Goal: Task Accomplishment & Management: Complete application form

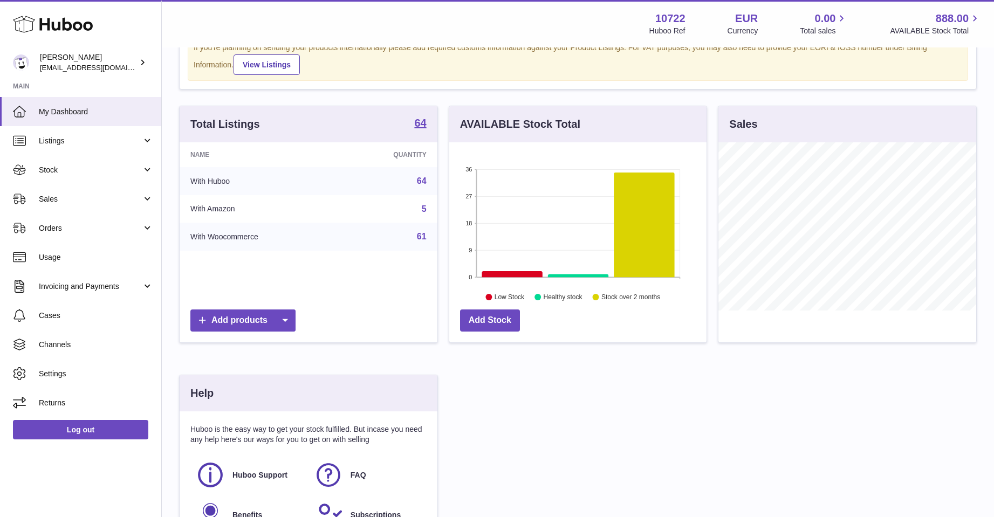
scroll to position [73, 0]
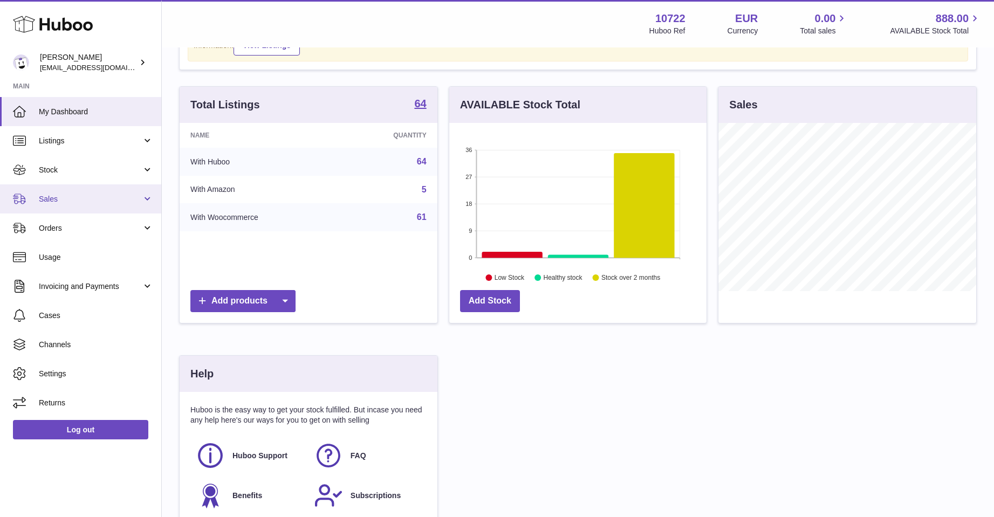
click at [52, 196] on span "Sales" at bounding box center [90, 199] width 103 height 10
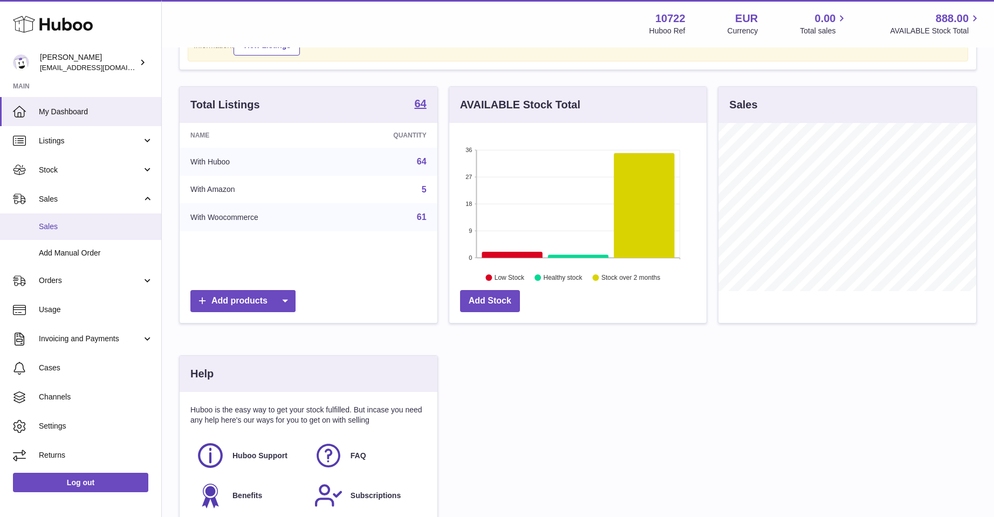
click at [62, 223] on span "Sales" at bounding box center [96, 227] width 114 height 10
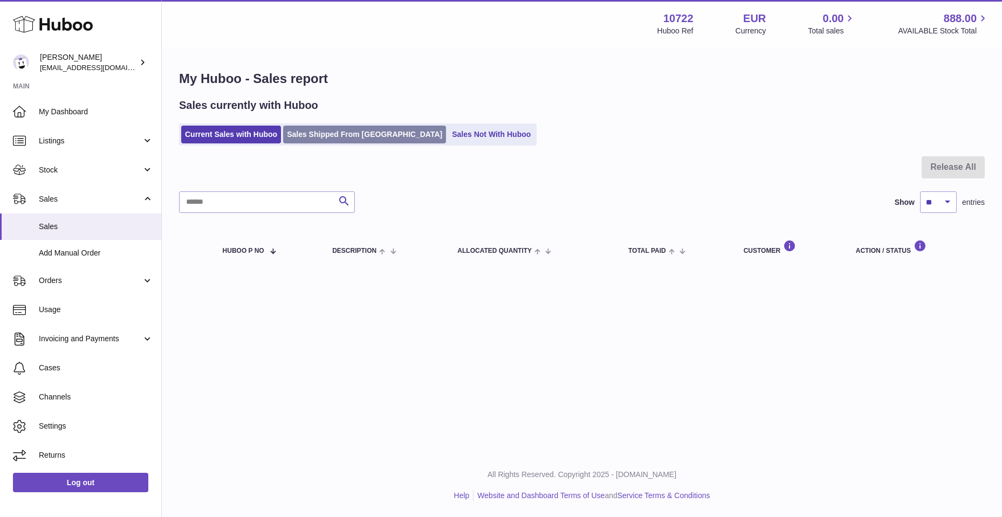
click at [320, 136] on link "Sales Shipped From [GEOGRAPHIC_DATA]" at bounding box center [364, 135] width 163 height 18
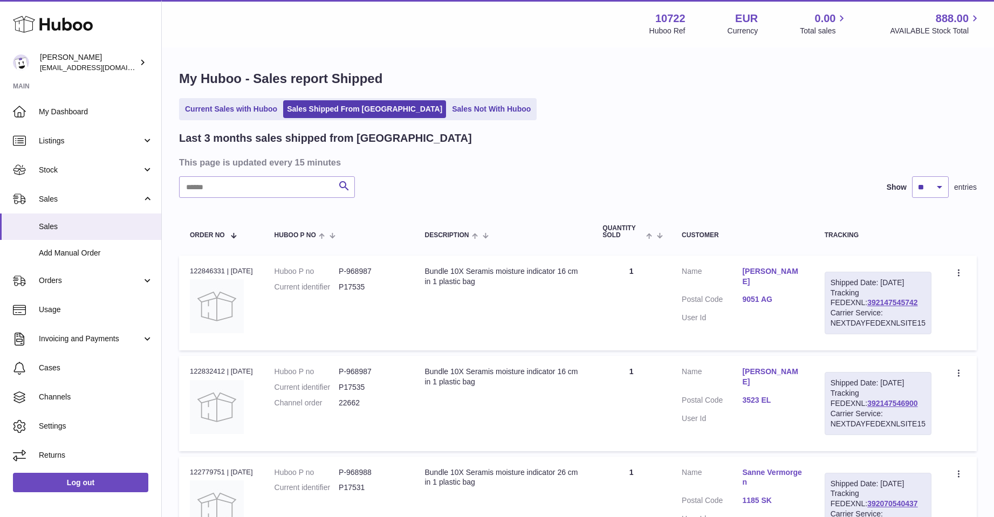
click at [448, 112] on link "Sales Not With Huboo" at bounding box center [491, 109] width 86 height 18
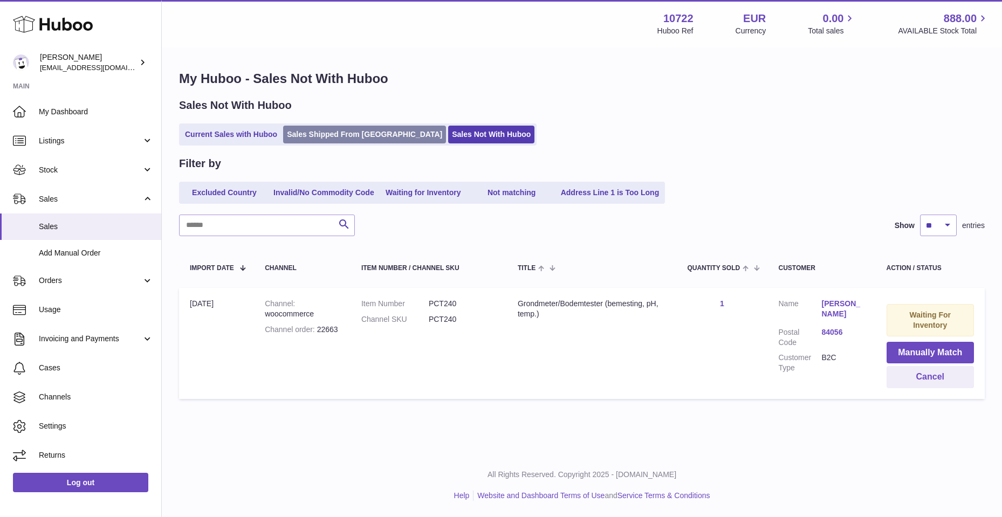
click at [312, 133] on link "Sales Shipped From [GEOGRAPHIC_DATA]" at bounding box center [364, 135] width 163 height 18
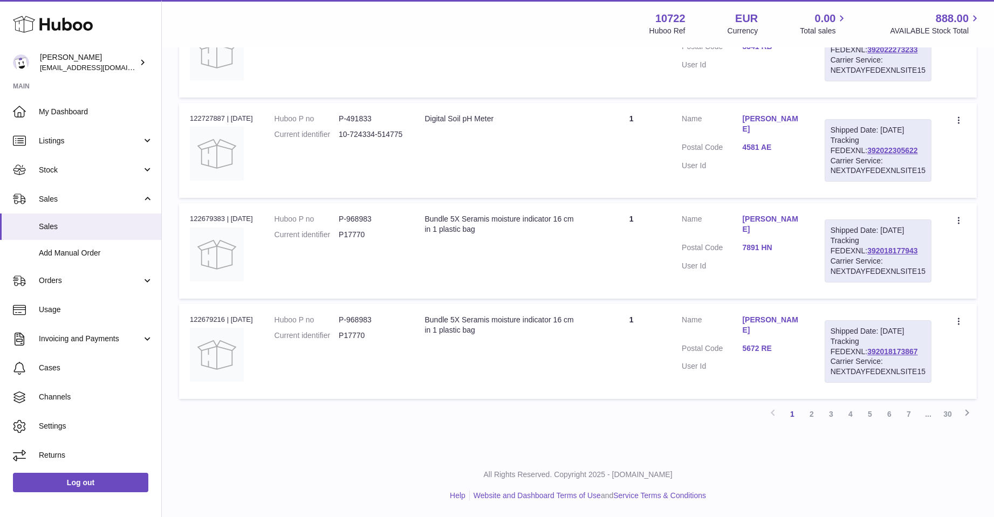
scroll to position [958, 0]
click at [808, 414] on link "2" at bounding box center [811, 413] width 19 height 19
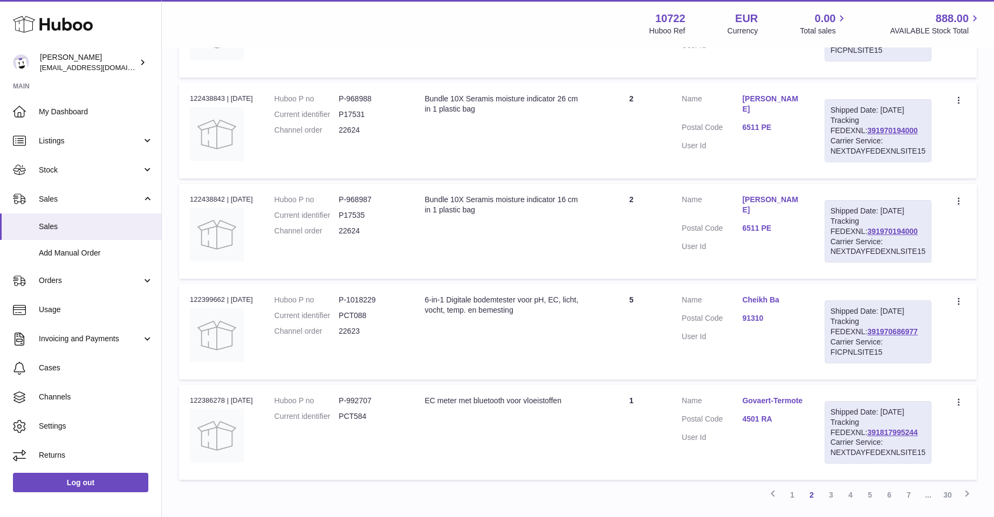
scroll to position [840, 0]
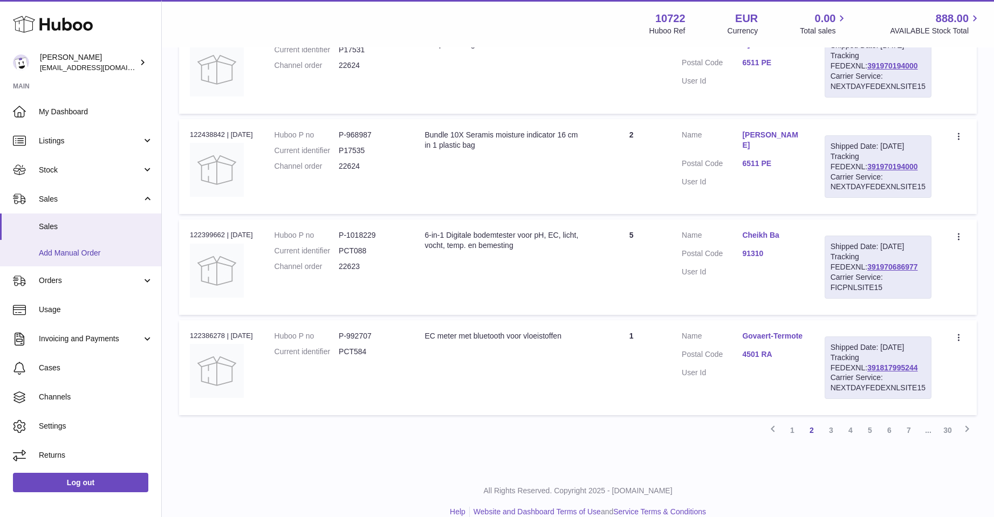
click at [85, 250] on span "Add Manual Order" at bounding box center [96, 253] width 114 height 10
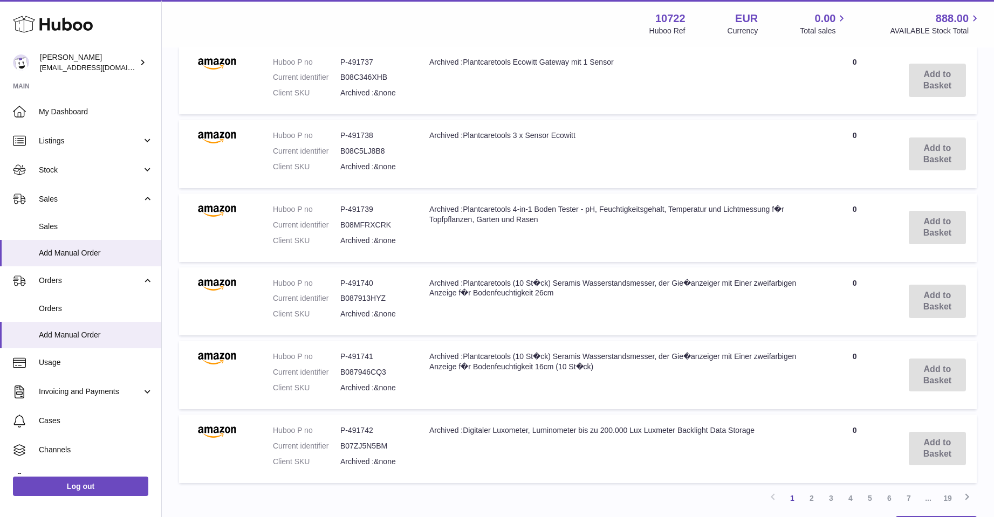
scroll to position [722, 0]
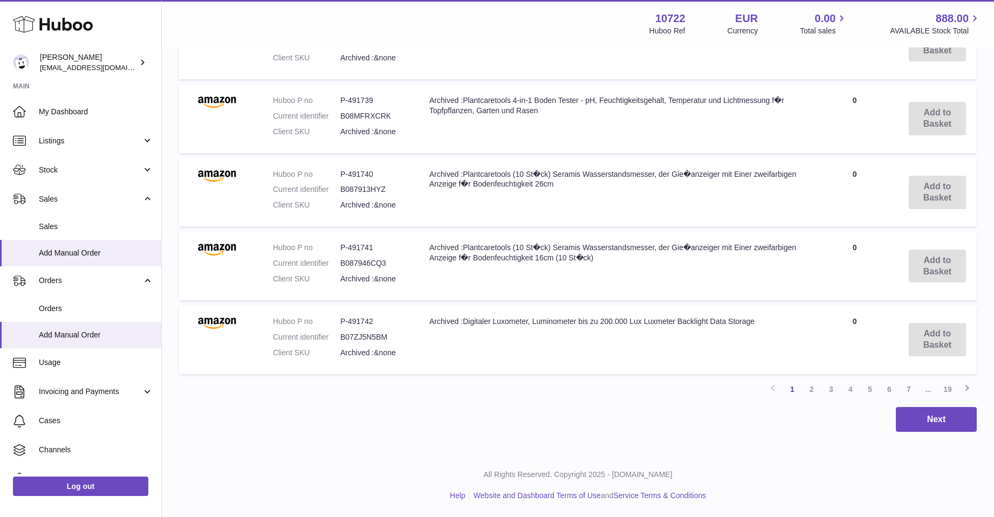
click at [947, 387] on link "19" at bounding box center [947, 389] width 19 height 19
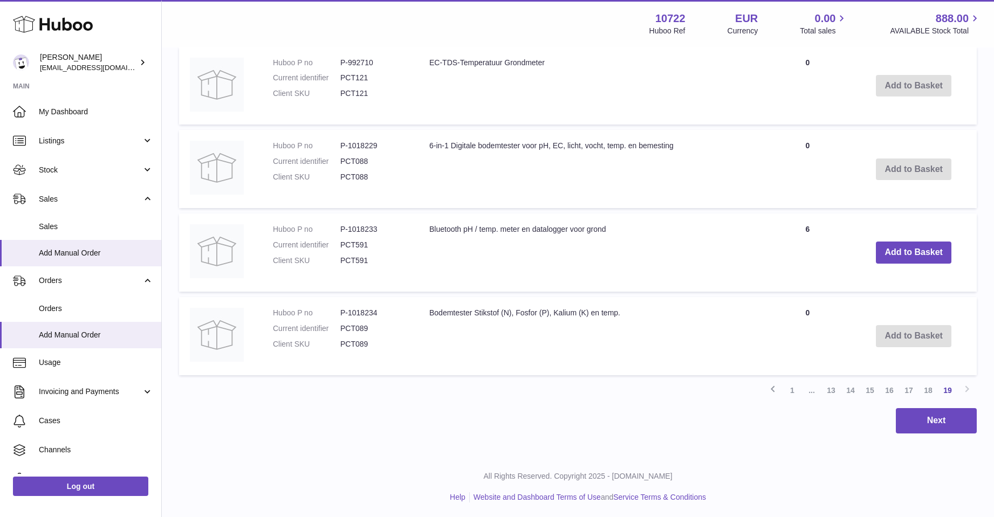
scroll to position [486, 0]
click at [927, 386] on link "18" at bounding box center [927, 388] width 19 height 19
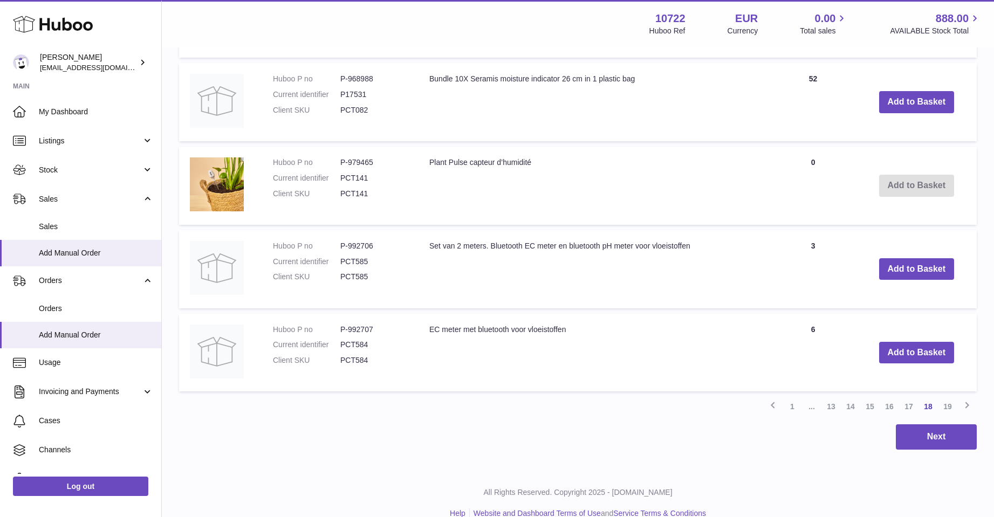
scroll to position [803, 0]
click at [908, 405] on link "17" at bounding box center [908, 405] width 19 height 19
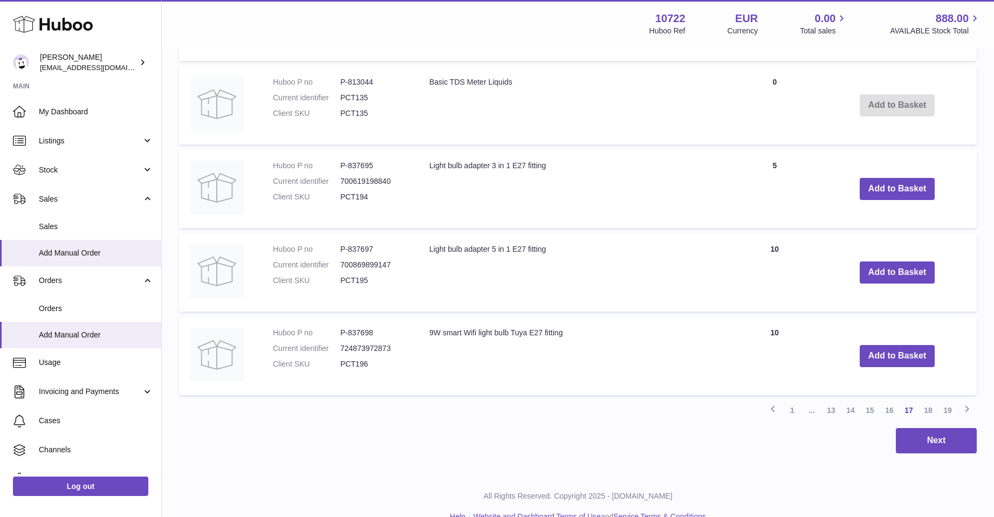
scroll to position [803, 0]
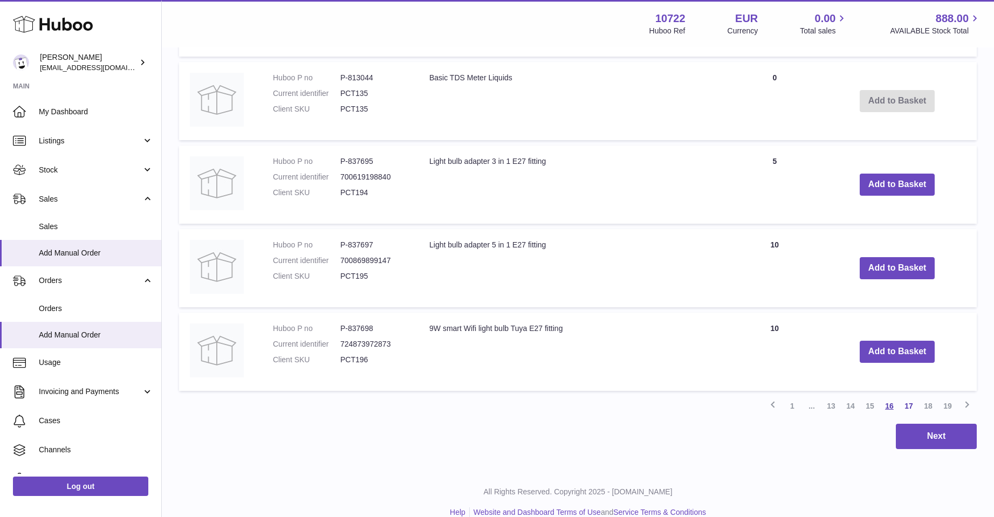
click at [890, 402] on link "16" at bounding box center [889, 405] width 19 height 19
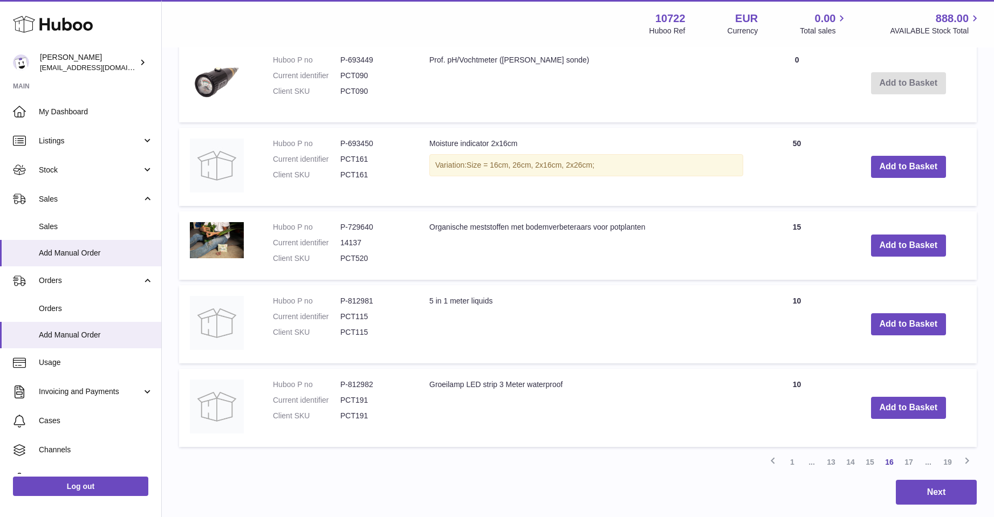
scroll to position [803, 0]
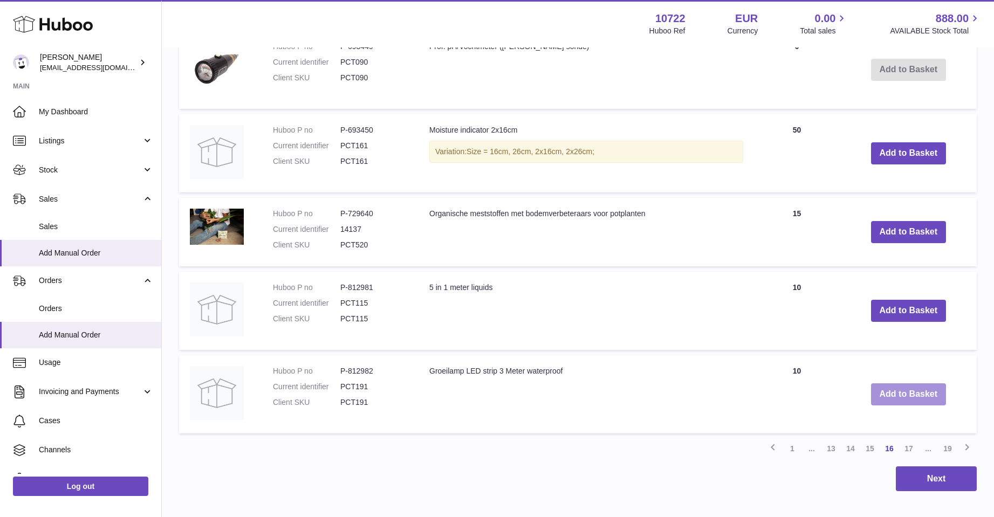
click at [905, 399] on button "Add to Basket" at bounding box center [908, 394] width 75 height 22
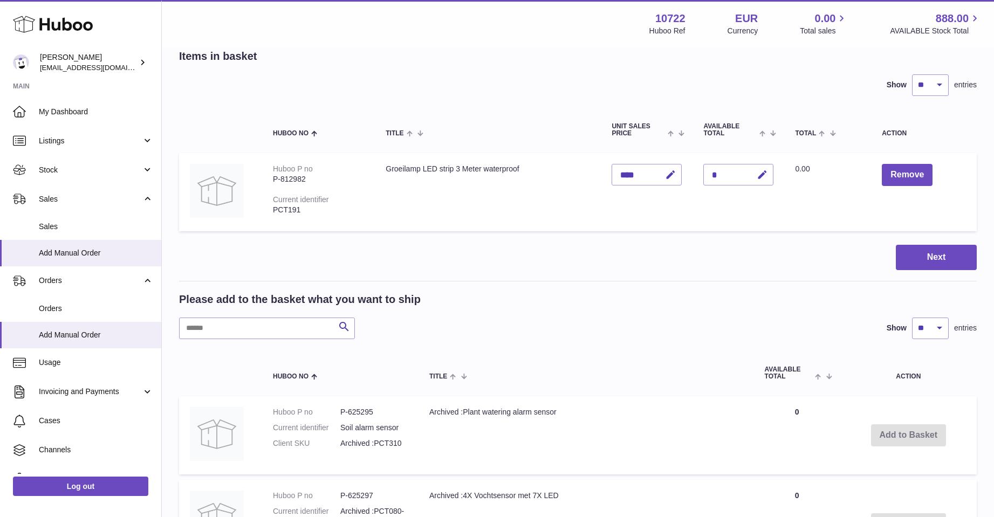
scroll to position [30, 0]
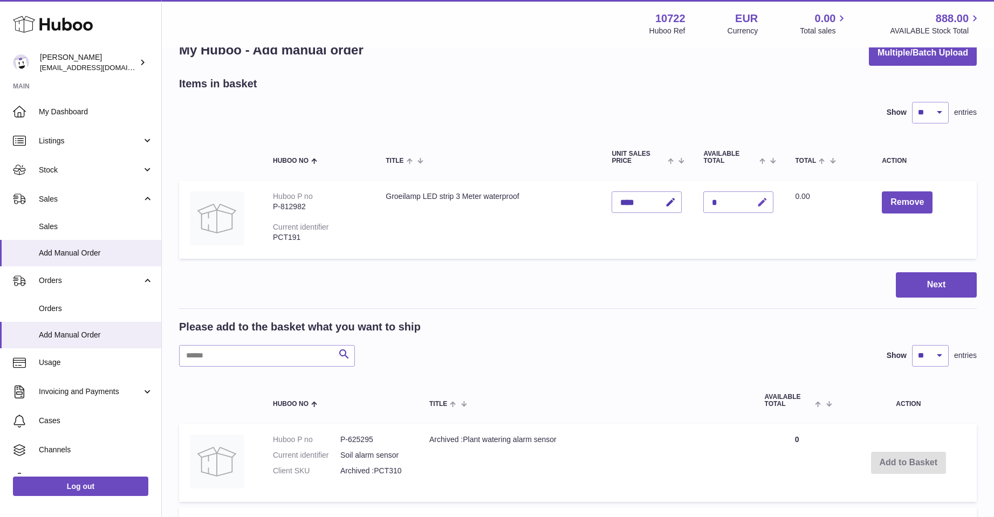
click at [759, 206] on icon "button" at bounding box center [762, 202] width 11 height 11
type input "*"
click at [655, 240] on td "Unit Sales Price ****" at bounding box center [647, 220] width 92 height 78
click at [936, 285] on button "Next" at bounding box center [936, 284] width 81 height 25
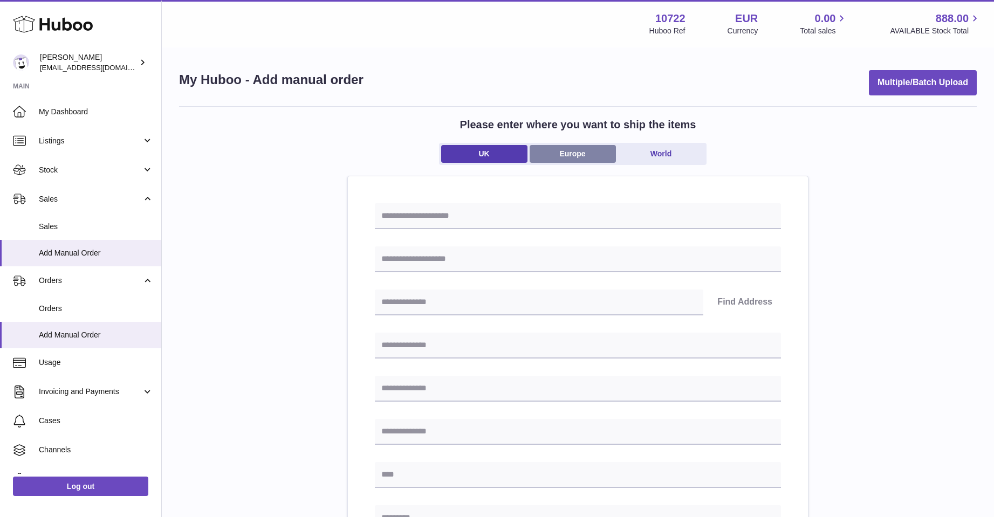
click at [565, 156] on link "Europe" at bounding box center [573, 154] width 86 height 18
click at [442, 254] on input "Search for option" at bounding box center [567, 258] width 384 height 25
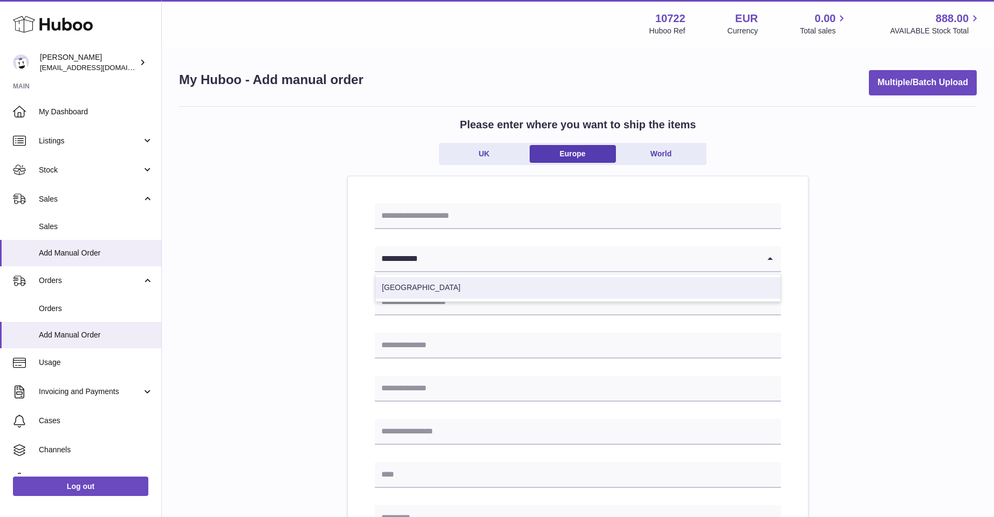
click at [424, 283] on li "[GEOGRAPHIC_DATA]" at bounding box center [577, 288] width 405 height 22
type input "**********"
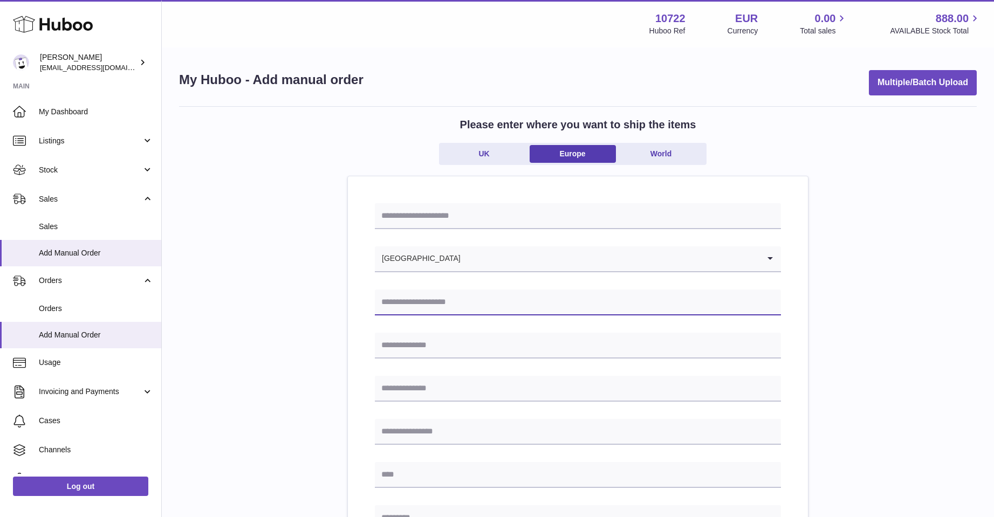
click at [417, 301] on input "text" at bounding box center [578, 303] width 406 height 26
type input "**********"
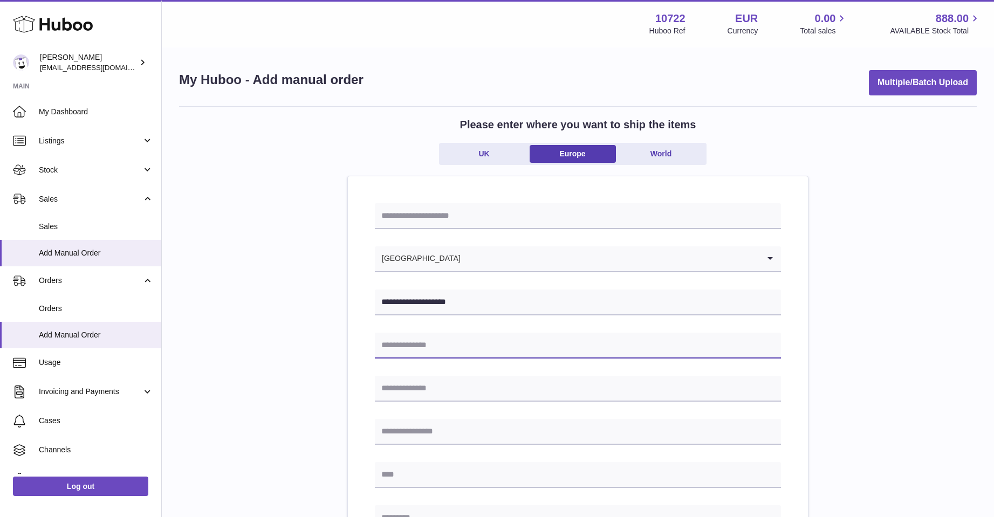
click at [386, 345] on input "text" at bounding box center [578, 346] width 406 height 26
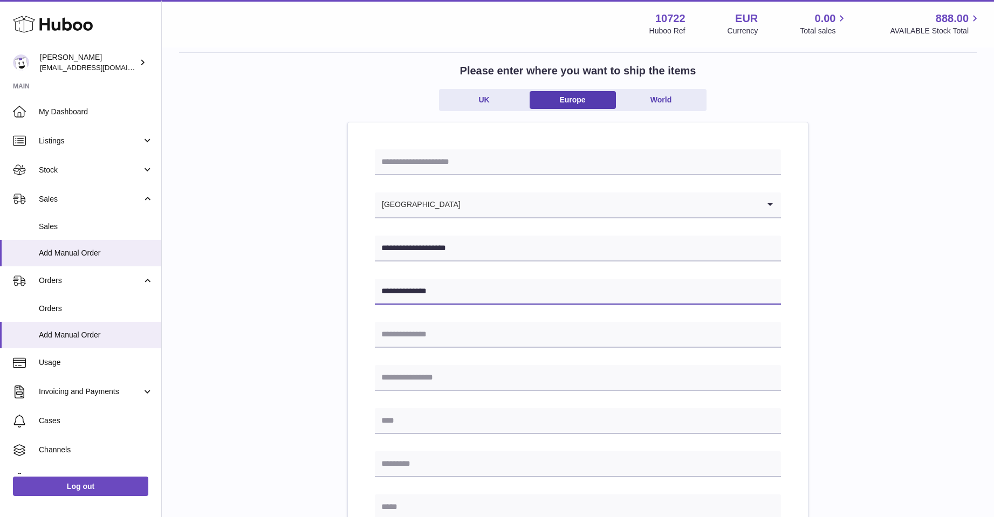
type input "**********"
click at [421, 425] on input "text" at bounding box center [578, 421] width 406 height 26
click at [382, 424] on input "**********" at bounding box center [578, 421] width 406 height 26
click at [384, 417] on input "**********" at bounding box center [578, 421] width 406 height 26
type input "**********"
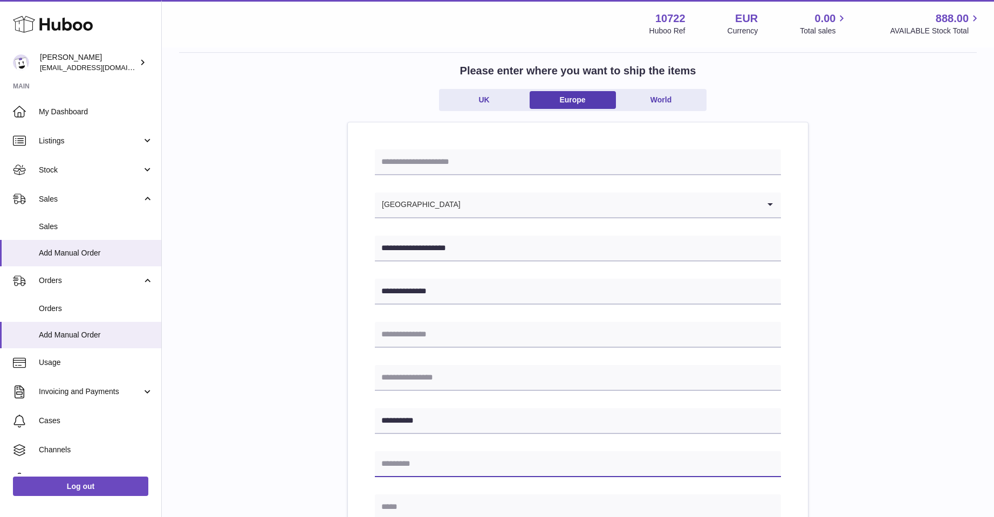
click at [393, 465] on input "text" at bounding box center [578, 464] width 406 height 26
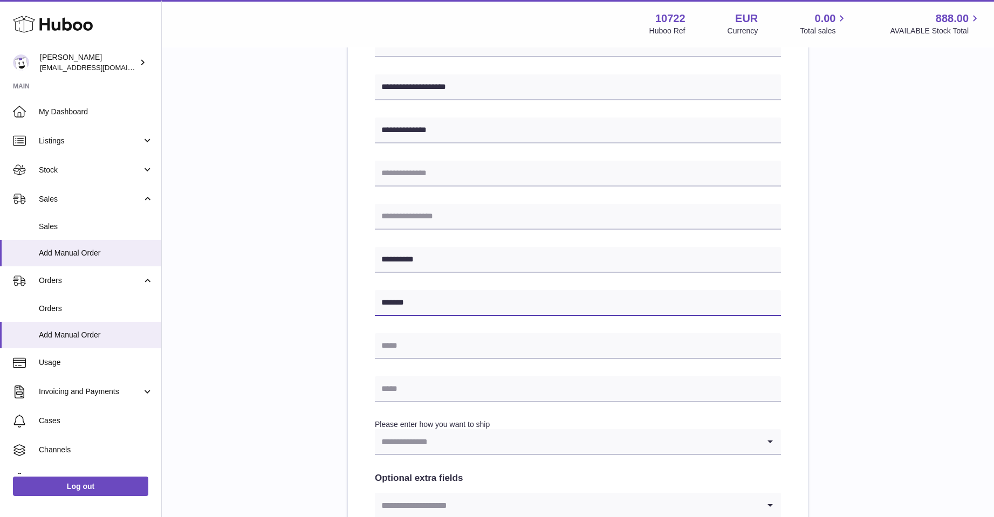
scroll to position [216, 0]
type input "*******"
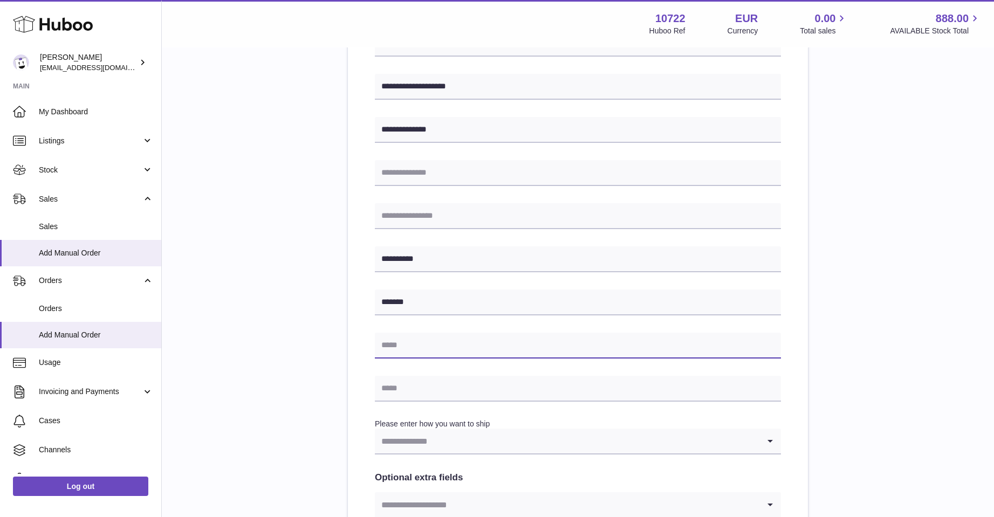
click at [398, 348] on input "text" at bounding box center [578, 346] width 406 height 26
type input "**********"
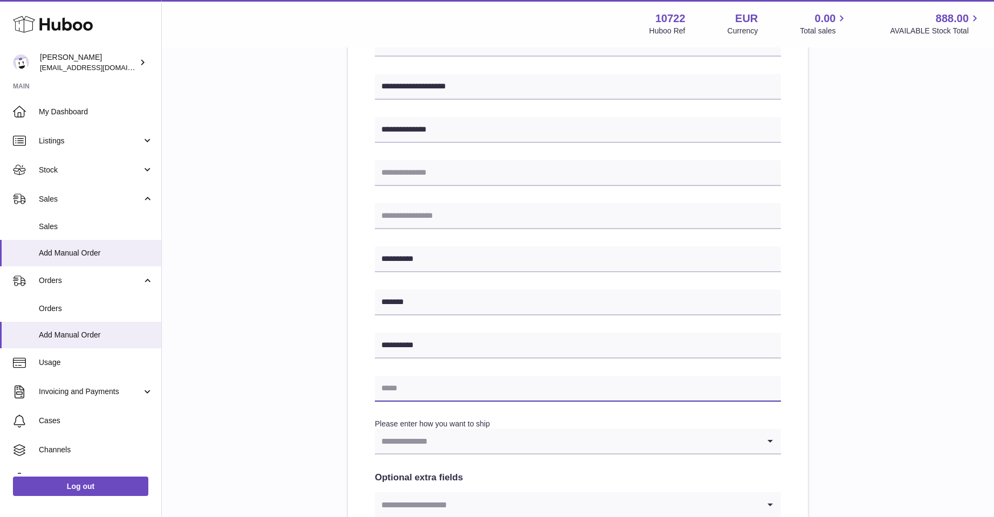
click at [409, 388] on input "text" at bounding box center [578, 389] width 406 height 26
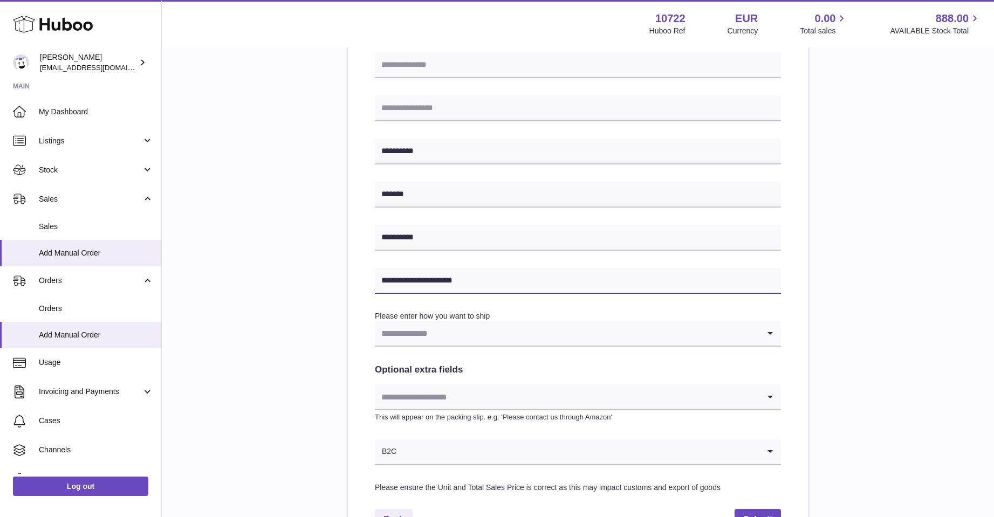
type input "**********"
click at [766, 334] on icon "Search for option" at bounding box center [770, 333] width 22 height 25
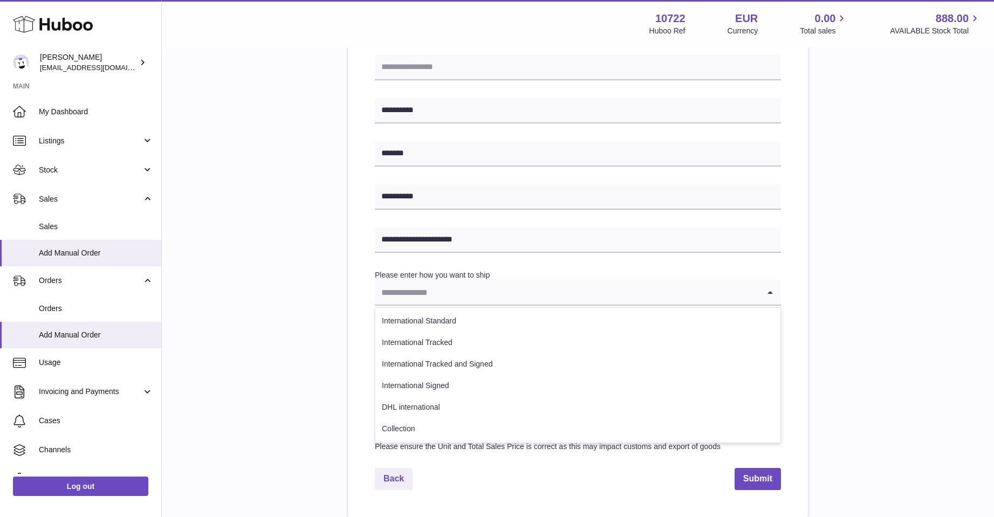
scroll to position [431, 0]
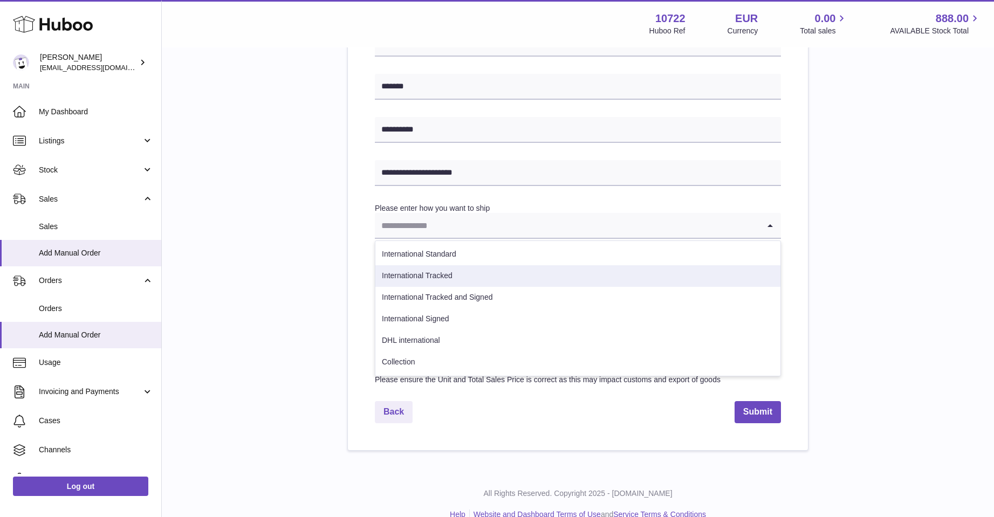
click at [426, 271] on li "International Tracked" at bounding box center [577, 276] width 405 height 22
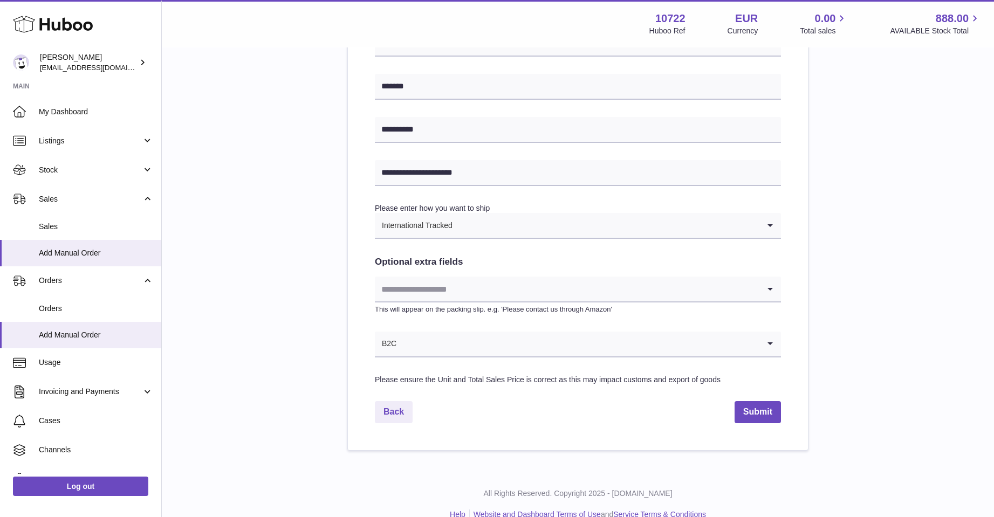
click at [771, 291] on icon "Search for option" at bounding box center [770, 289] width 22 height 25
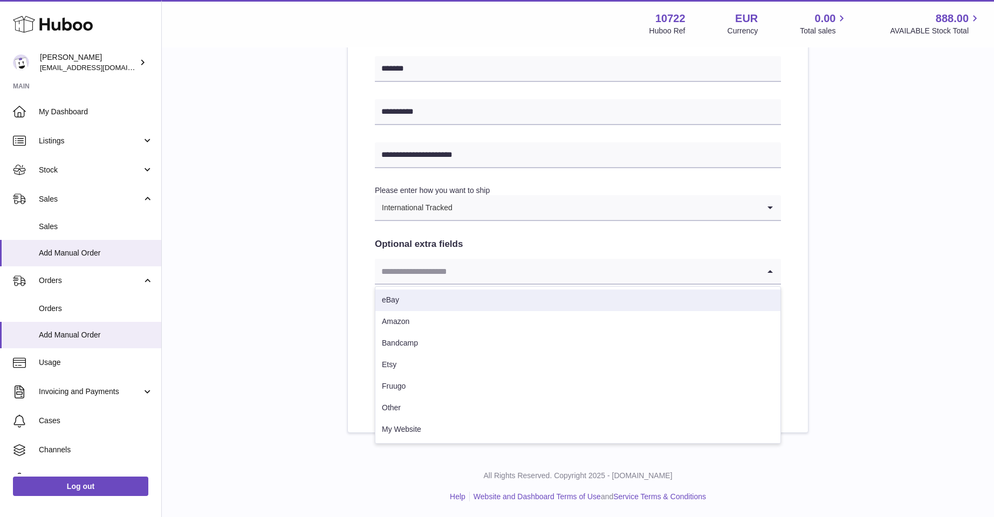
scroll to position [450, 0]
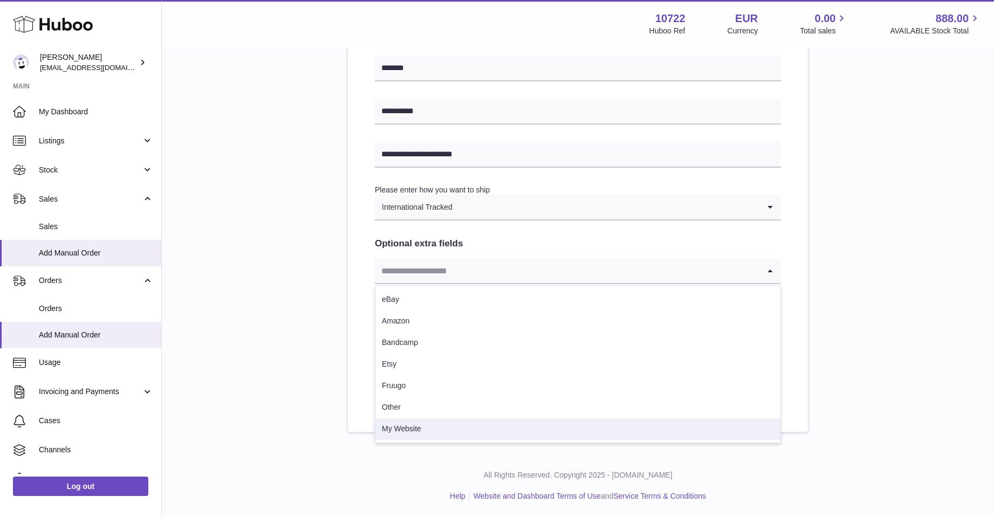
click at [467, 424] on li "My Website" at bounding box center [577, 429] width 405 height 22
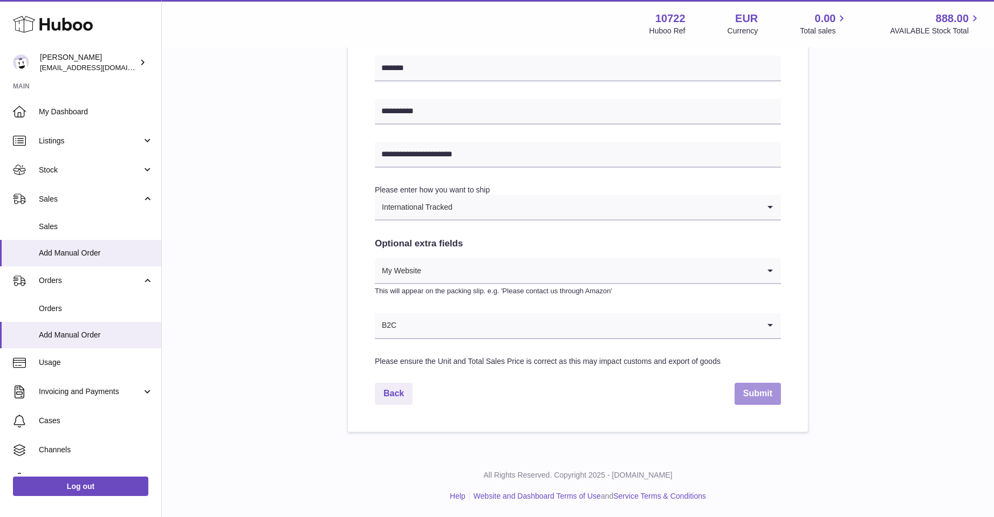
click at [755, 389] on button "Submit" at bounding box center [757, 394] width 46 height 22
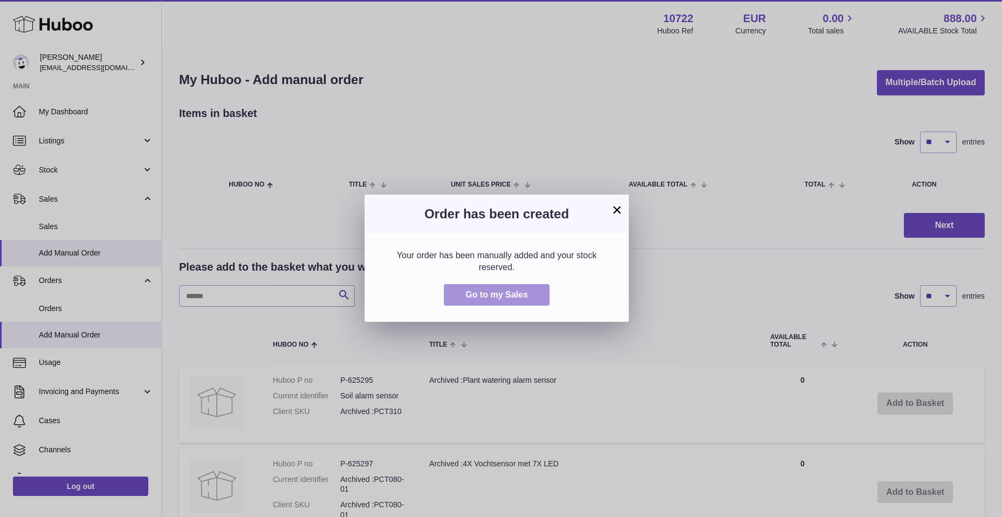
click at [461, 290] on button "Go to my Sales" at bounding box center [497, 295] width 106 height 22
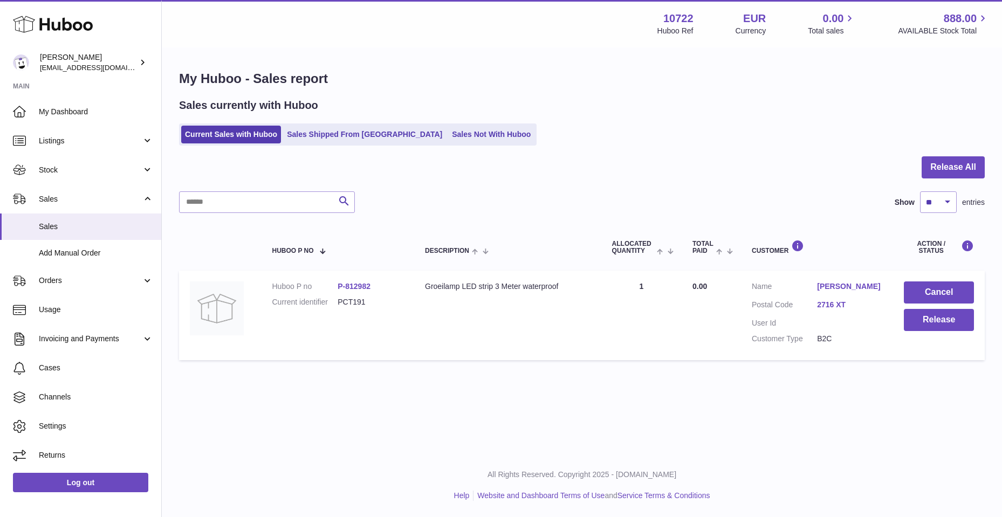
click at [836, 283] on link "Alexander Oosterling" at bounding box center [849, 286] width 65 height 10
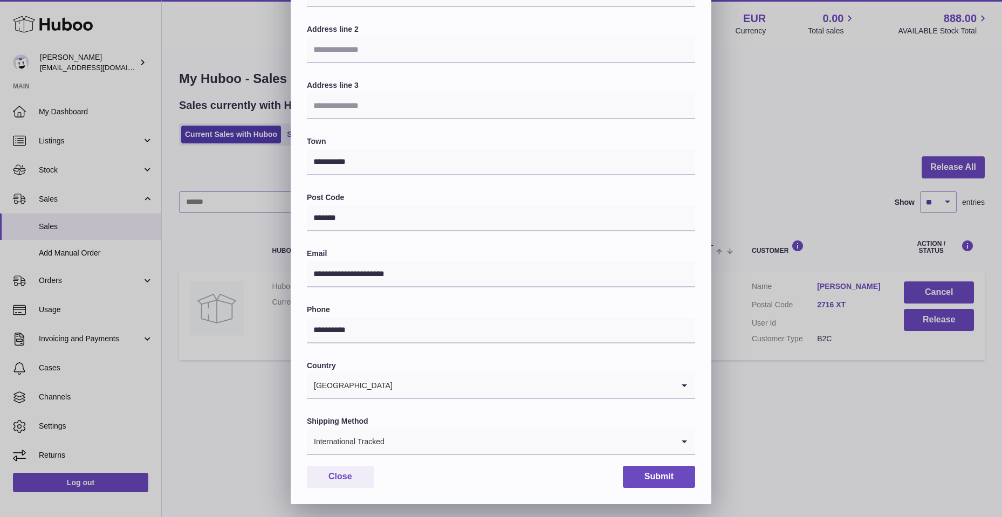
scroll to position [162, 0]
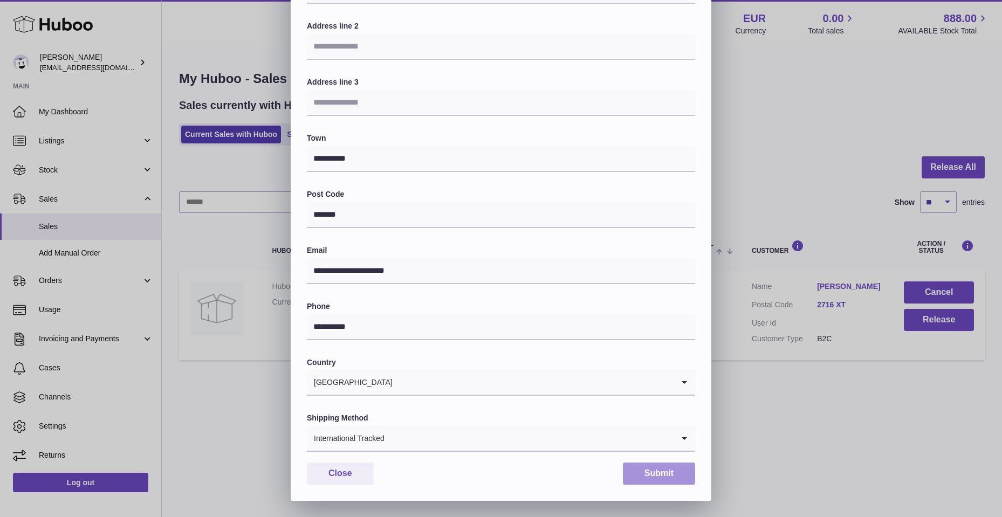
click at [658, 470] on button "Submit" at bounding box center [659, 474] width 72 height 22
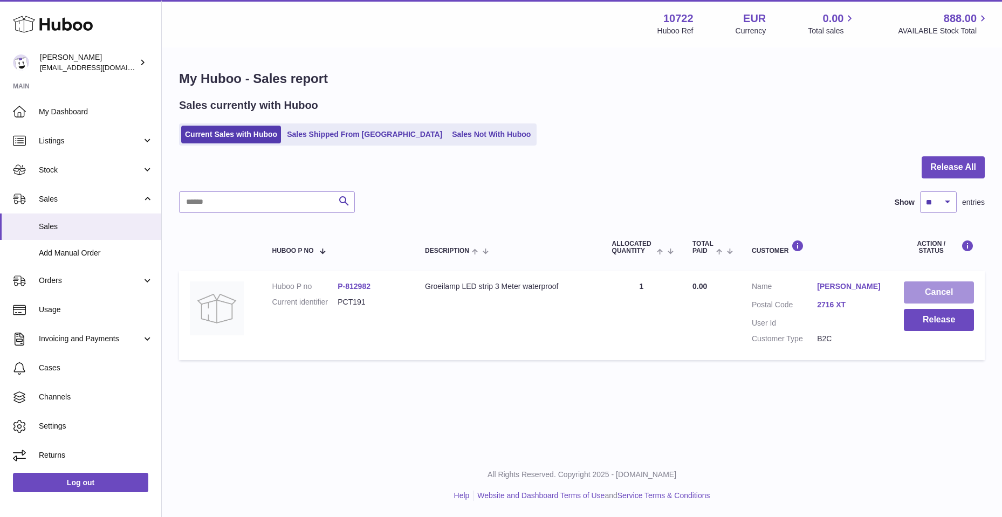
click at [936, 290] on button "Cancel" at bounding box center [939, 292] width 70 height 22
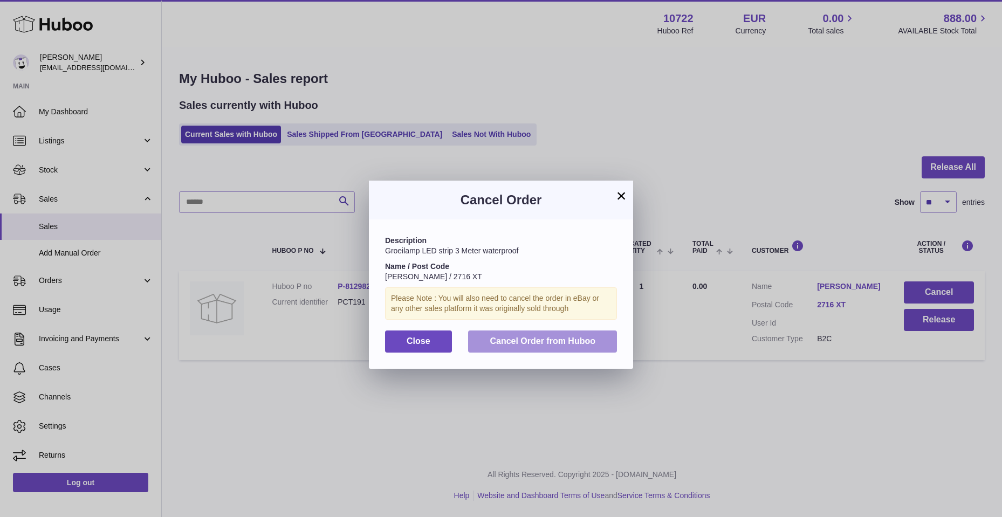
click at [562, 347] on button "Cancel Order from Huboo" at bounding box center [542, 342] width 149 height 22
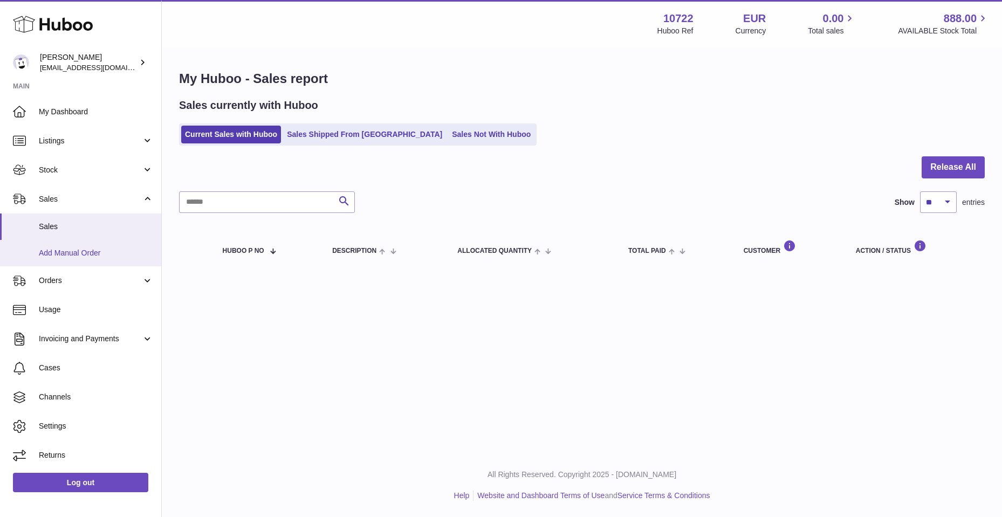
click at [92, 248] on span "Add Manual Order" at bounding box center [96, 253] width 114 height 10
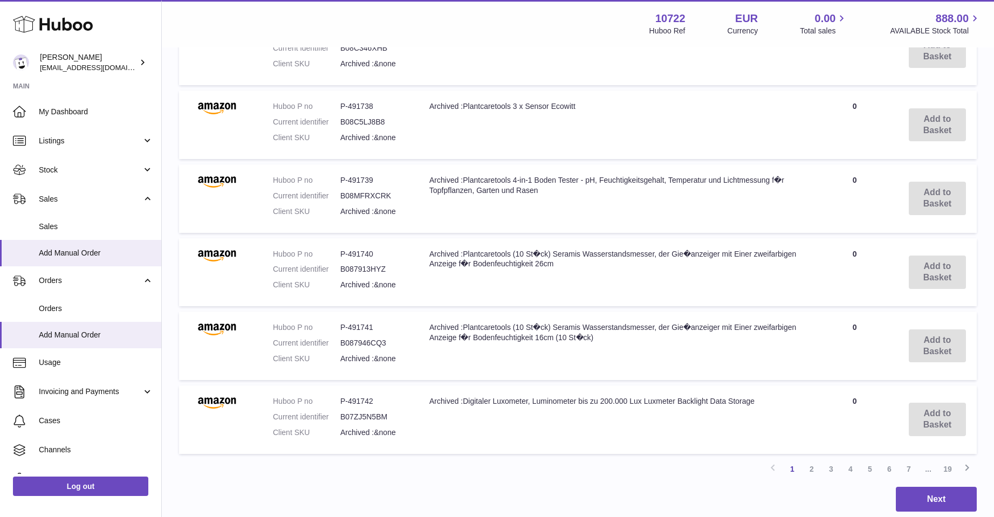
scroll to position [722, 0]
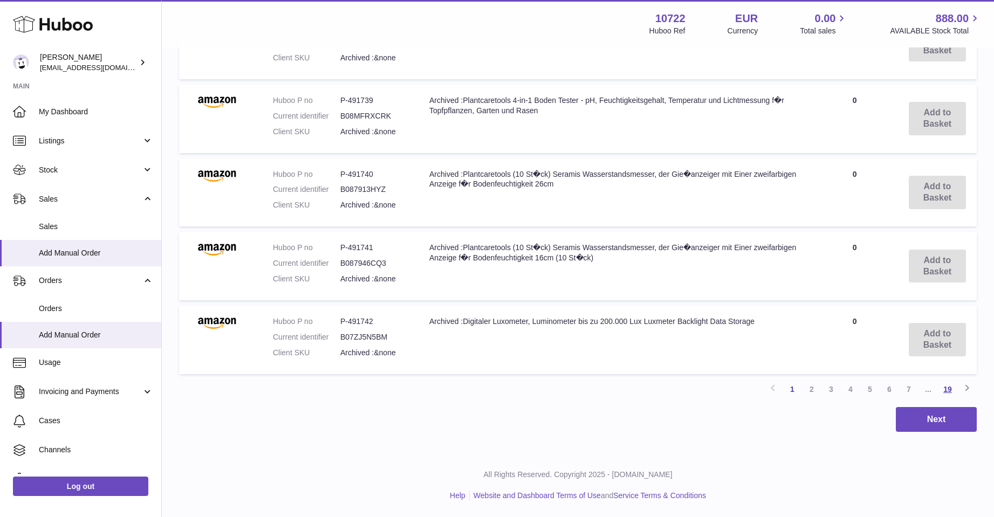
click at [947, 386] on link "19" at bounding box center [947, 389] width 19 height 19
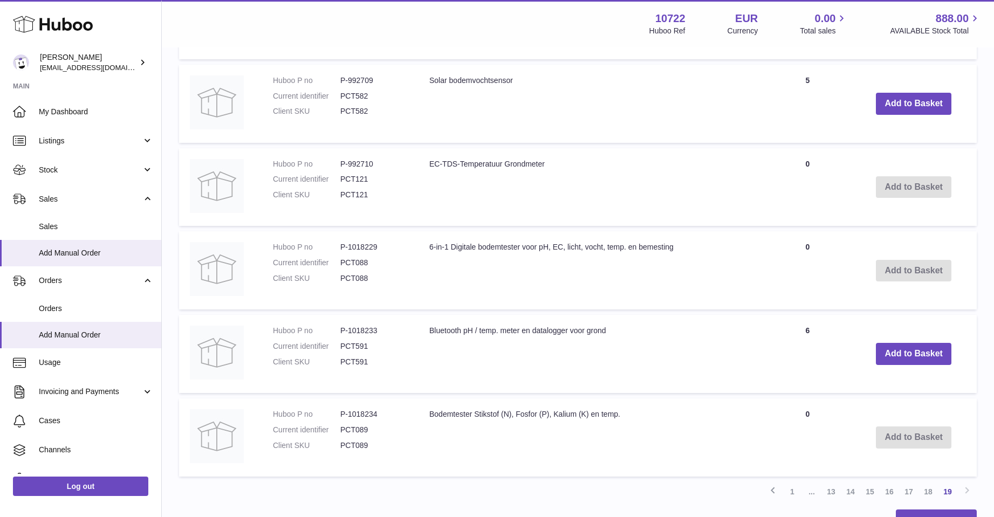
scroll to position [486, 0]
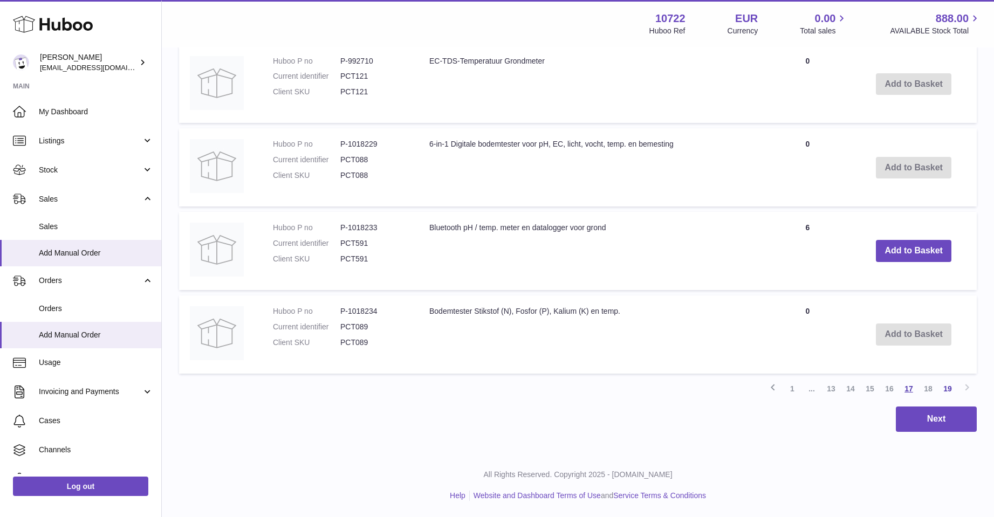
click at [907, 390] on link "17" at bounding box center [908, 388] width 19 height 19
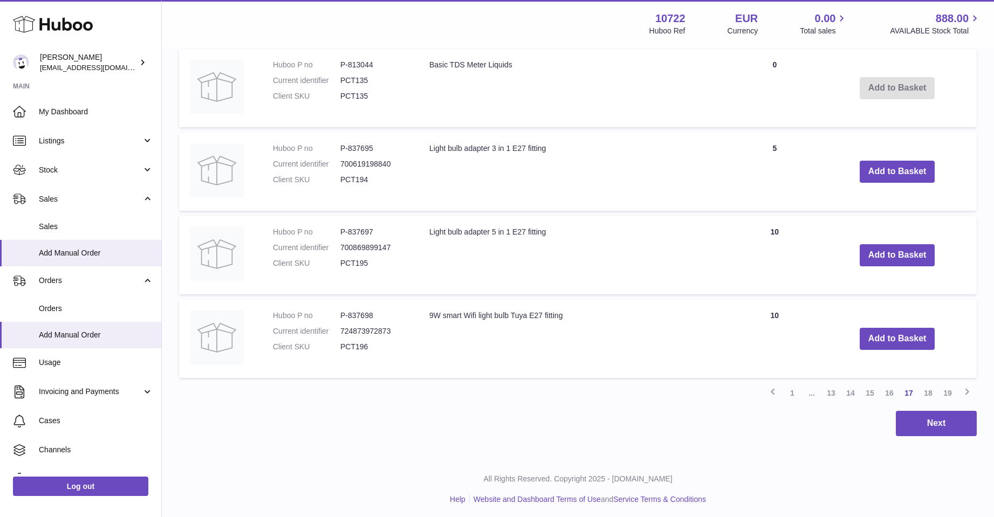
scroll to position [820, 0]
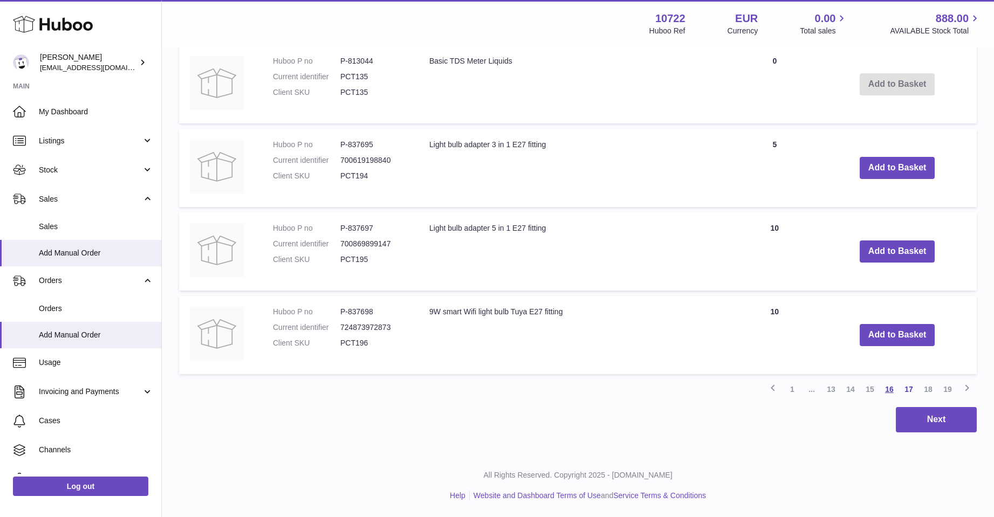
click at [889, 386] on link "16" at bounding box center [889, 389] width 19 height 19
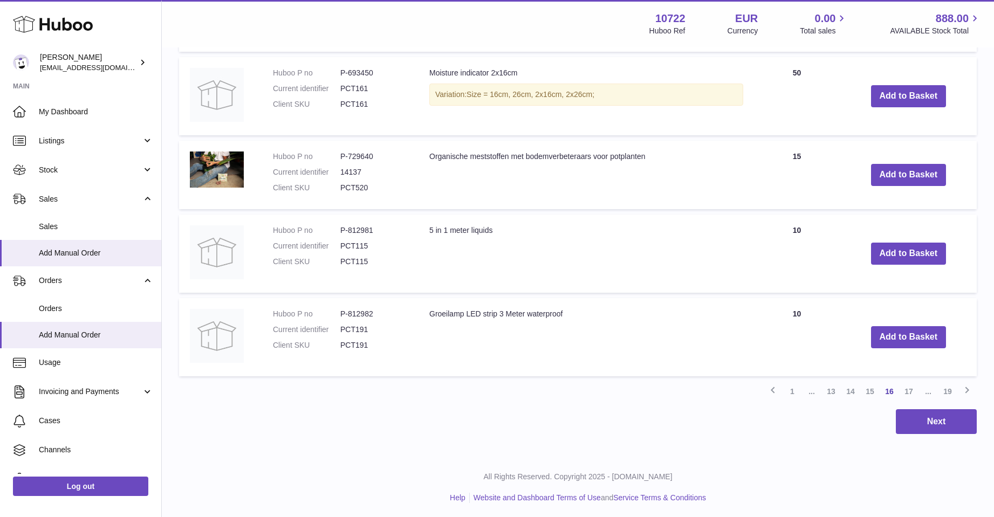
scroll to position [863, 0]
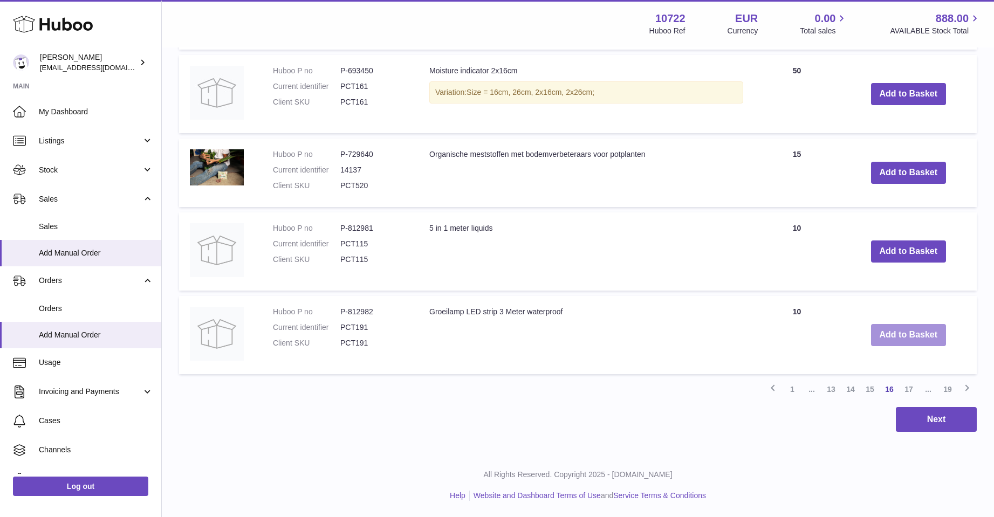
click at [900, 334] on button "Add to Basket" at bounding box center [908, 335] width 75 height 22
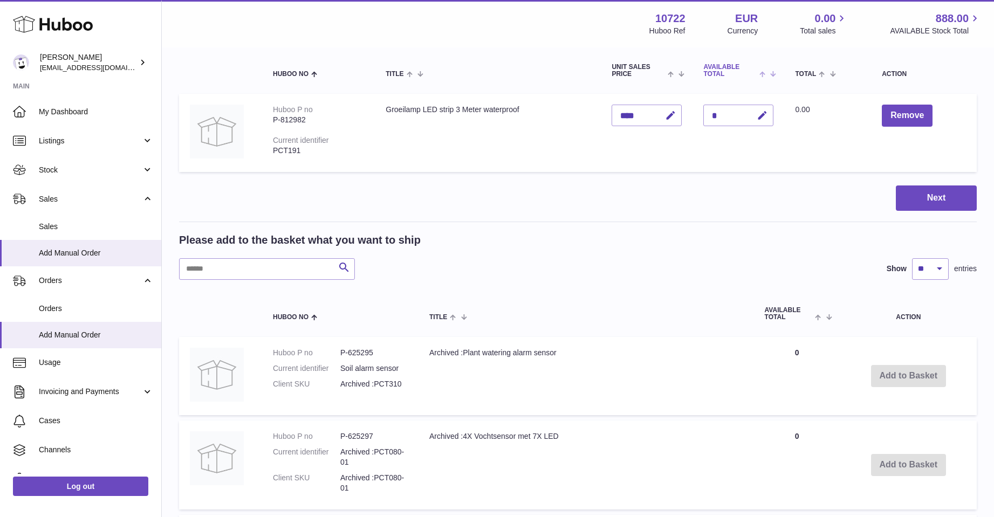
scroll to position [90, 0]
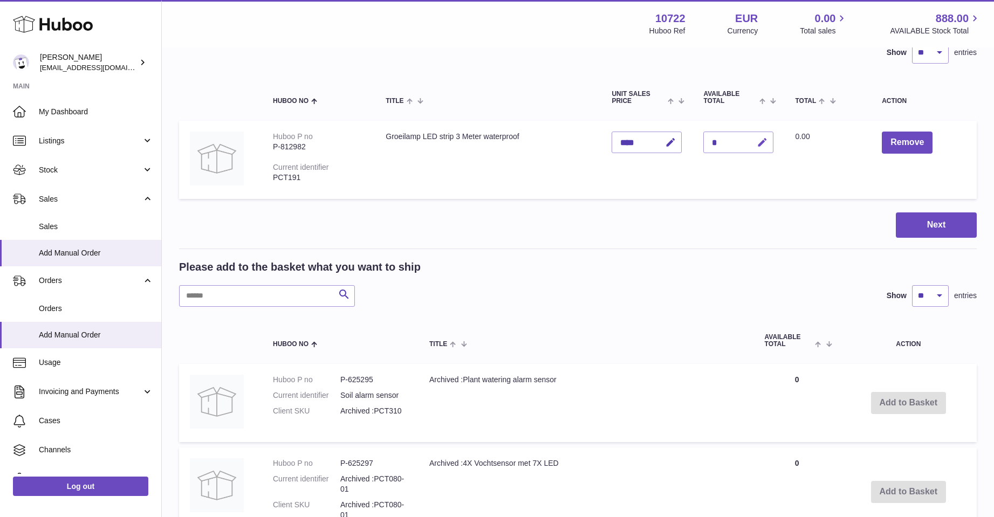
click at [762, 139] on icon "button" at bounding box center [762, 142] width 11 height 11
type input "*"
click at [765, 135] on button "submit" at bounding box center [761, 142] width 20 height 17
click at [949, 226] on button "Next" at bounding box center [936, 224] width 81 height 25
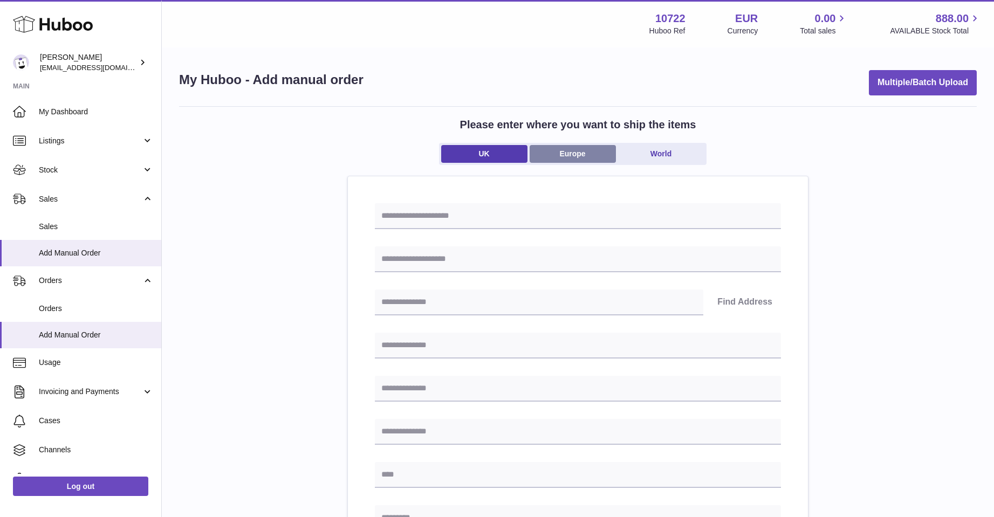
click at [588, 150] on link "Europe" at bounding box center [573, 154] width 86 height 18
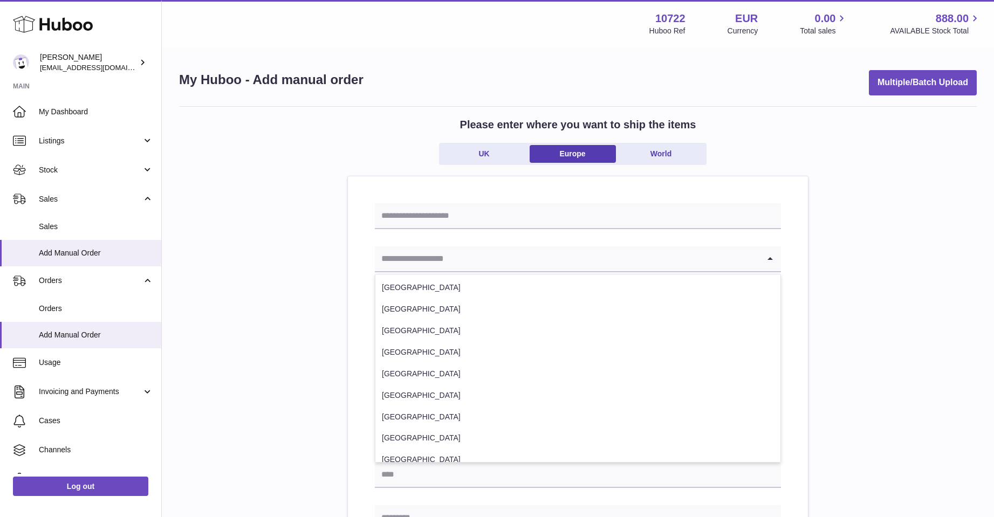
click at [470, 262] on input "Search for option" at bounding box center [567, 258] width 384 height 25
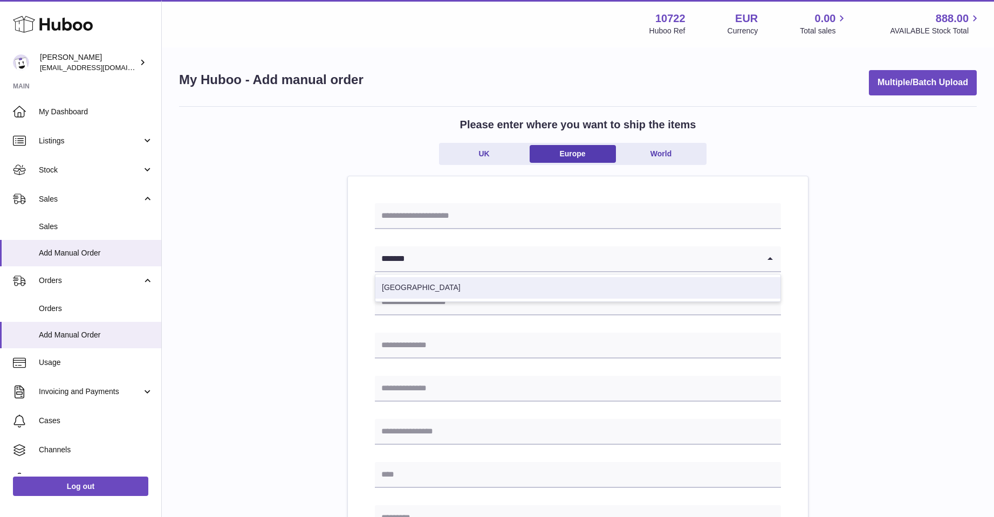
click at [460, 288] on li "[GEOGRAPHIC_DATA]" at bounding box center [577, 288] width 405 height 22
type input "*******"
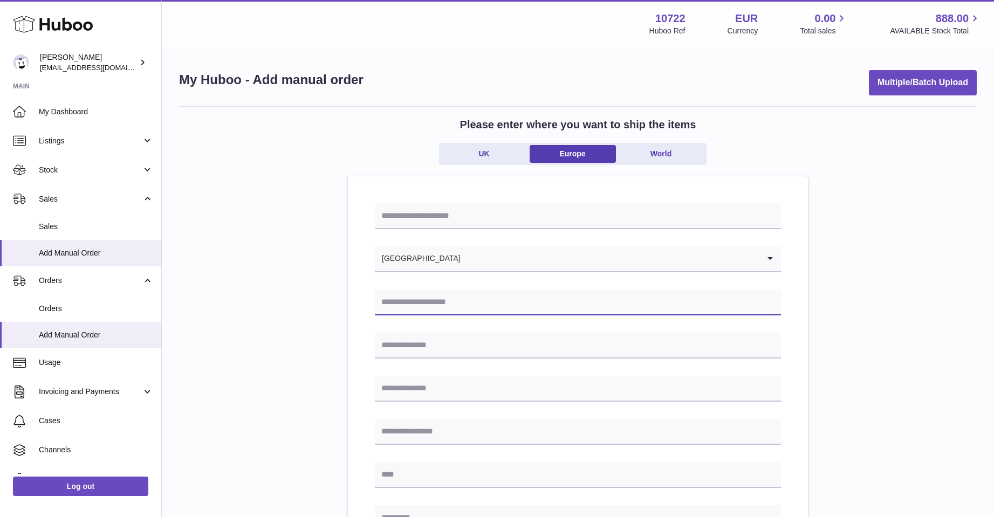
click at [458, 303] on input "text" at bounding box center [578, 303] width 406 height 26
type input "**********"
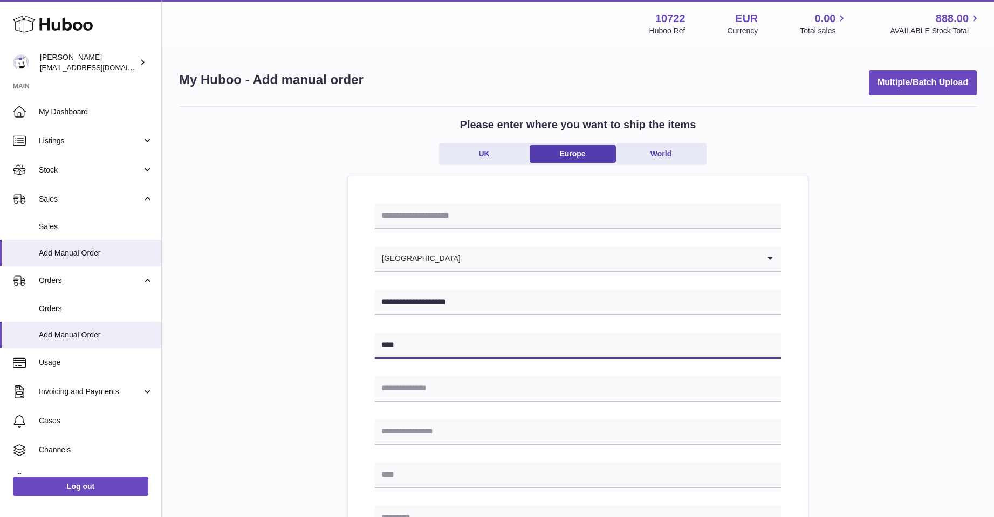
type input "**********"
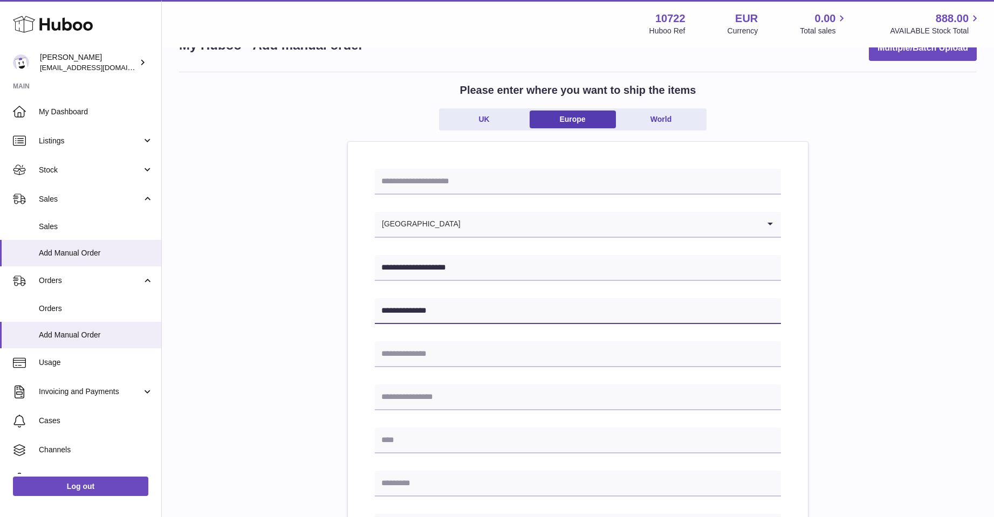
scroll to position [54, 0]
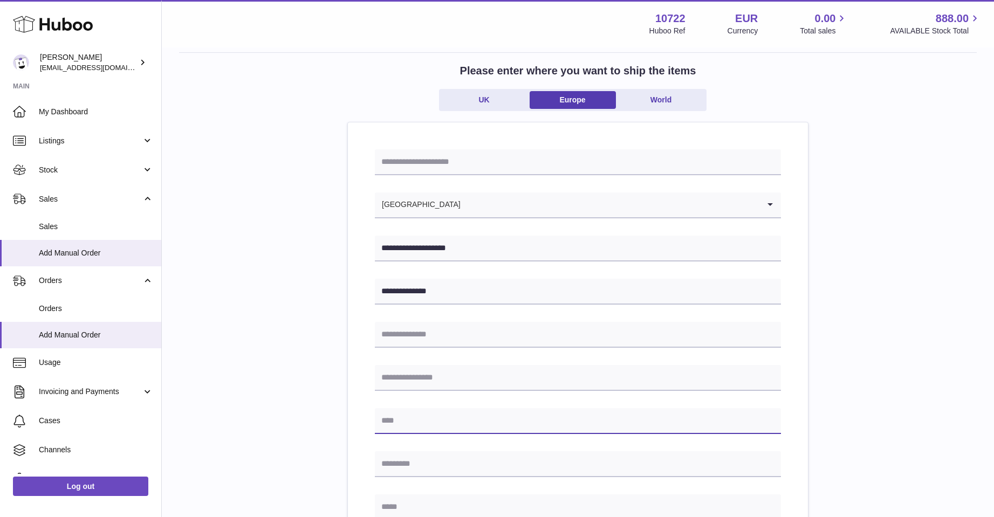
click at [437, 420] on input "text" at bounding box center [578, 421] width 406 height 26
type input "**********"
click at [437, 468] on input "text" at bounding box center [578, 464] width 406 height 26
type input "*******"
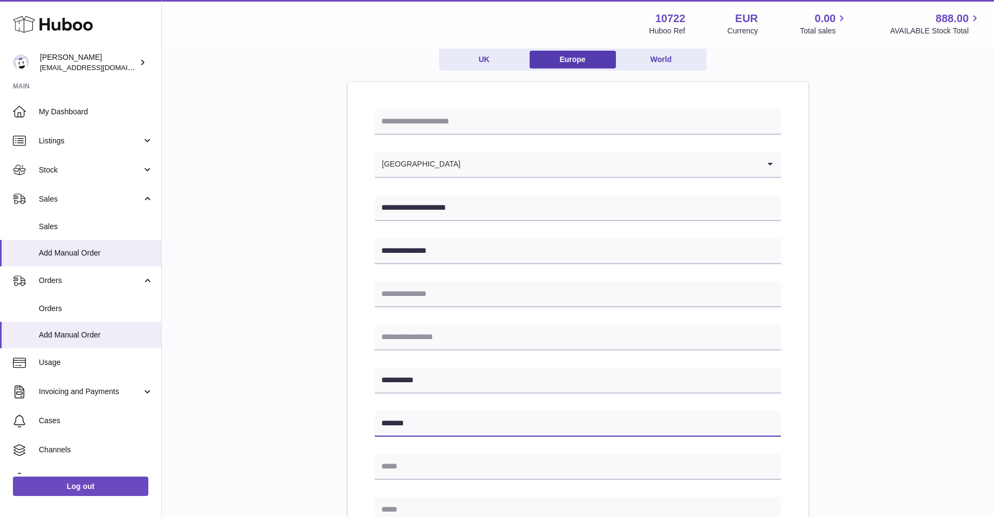
scroll to position [162, 0]
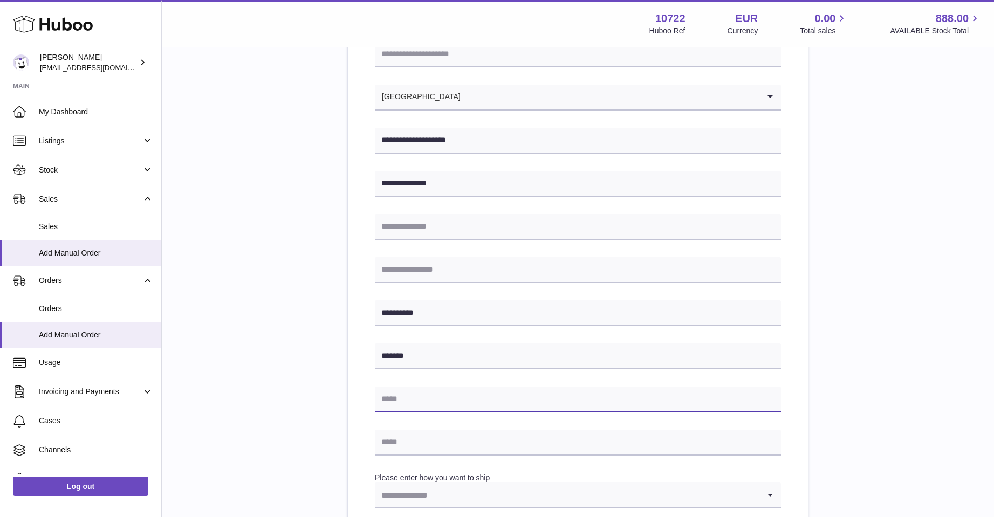
click at [499, 393] on input "text" at bounding box center [578, 400] width 406 height 26
type input "**********"
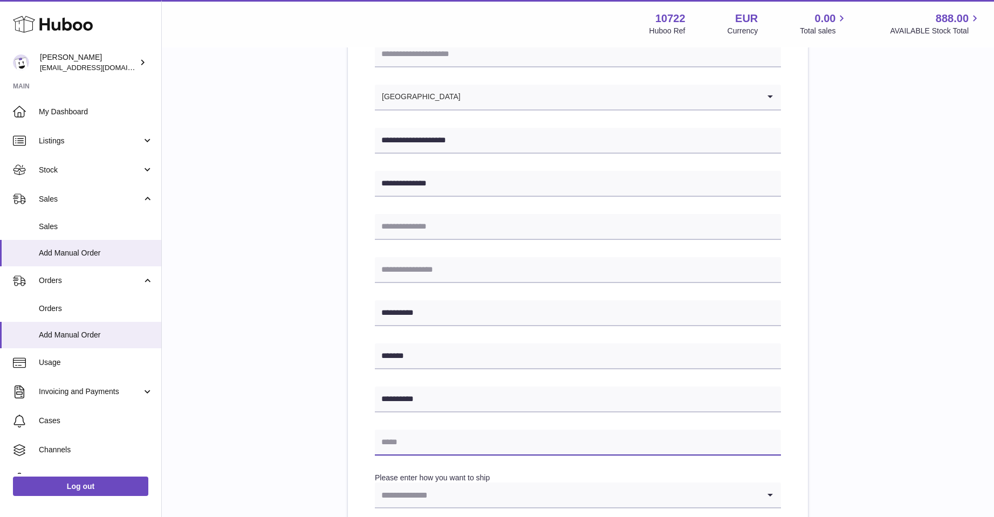
click at [402, 443] on input "text" at bounding box center [578, 443] width 406 height 26
type input "**********"
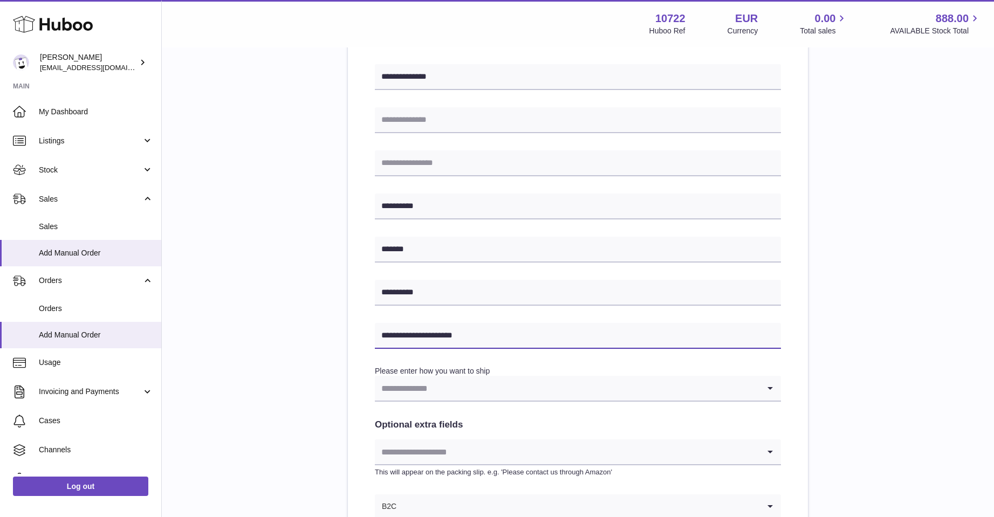
scroll to position [270, 0]
click at [768, 388] on icon "Search for option" at bounding box center [770, 387] width 22 height 25
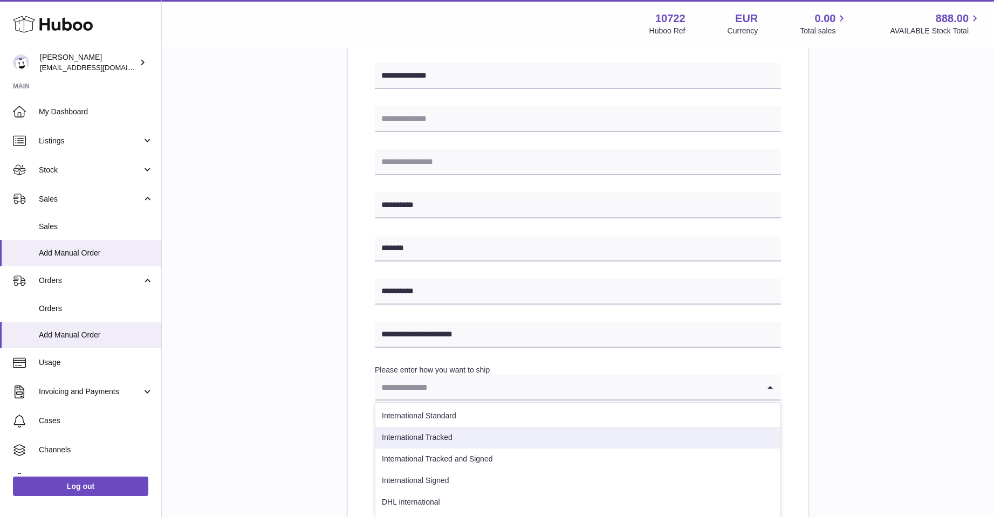
click at [462, 430] on li "International Tracked" at bounding box center [577, 438] width 405 height 22
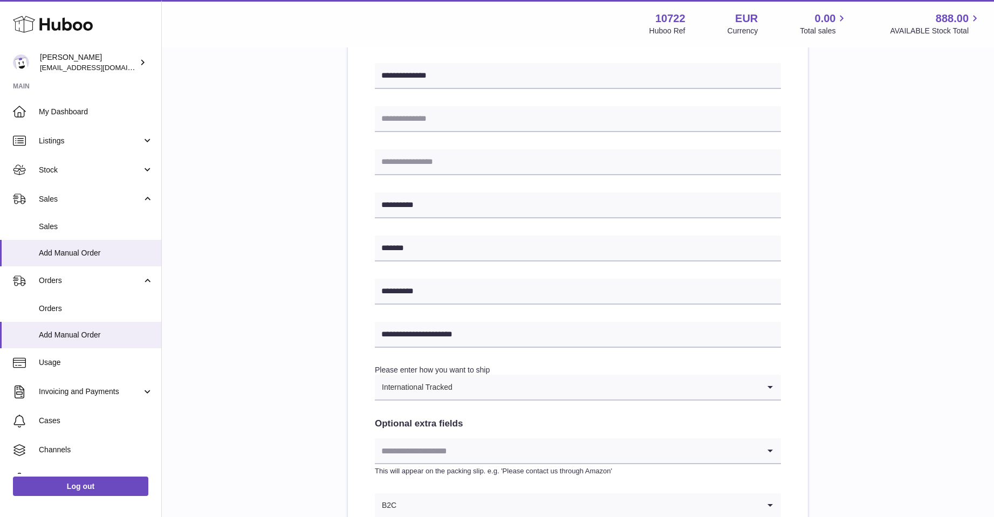
scroll to position [377, 0]
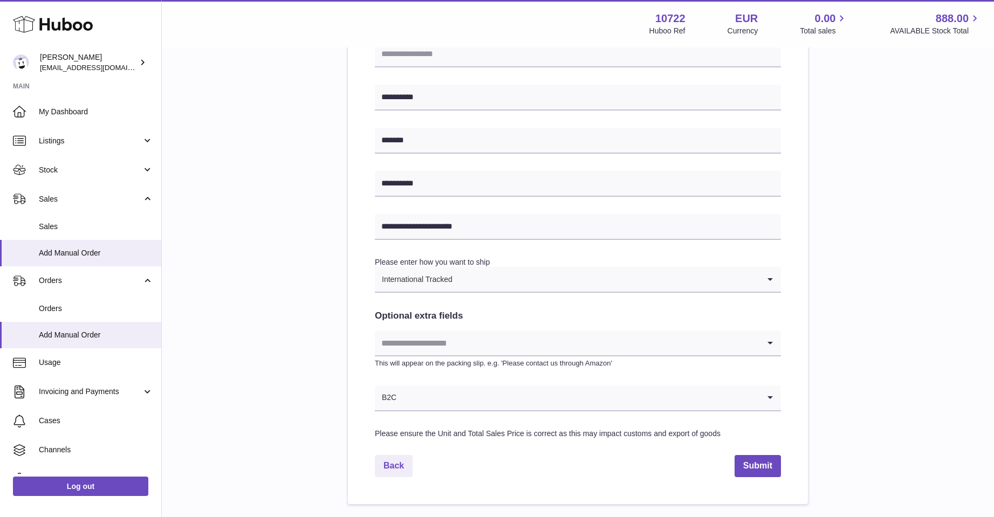
click at [768, 343] on icon "Search for option" at bounding box center [770, 343] width 22 height 25
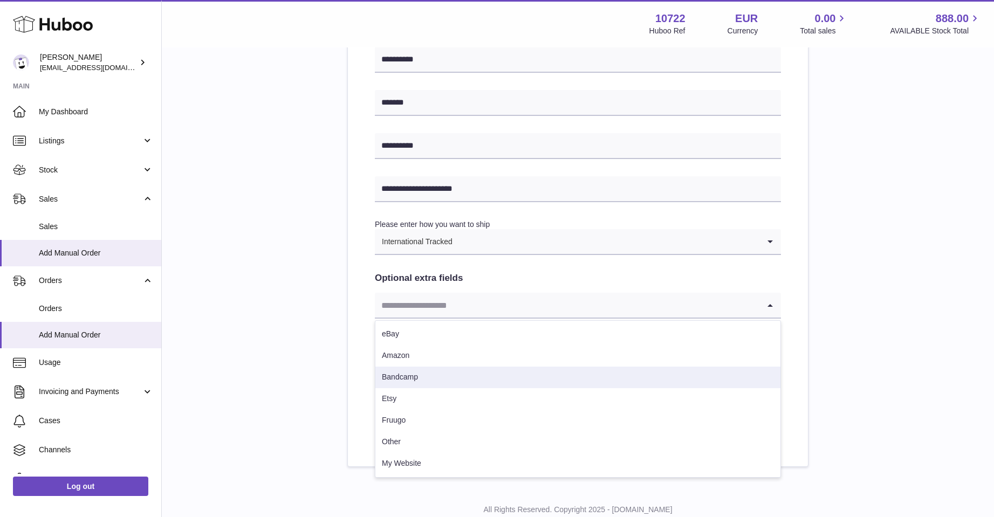
scroll to position [450, 0]
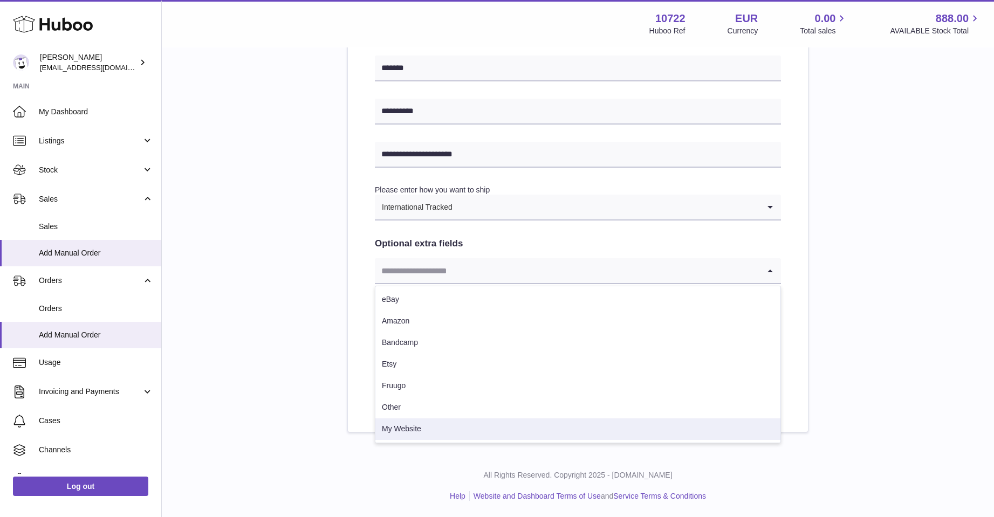
click at [416, 427] on li "My Website" at bounding box center [577, 429] width 405 height 22
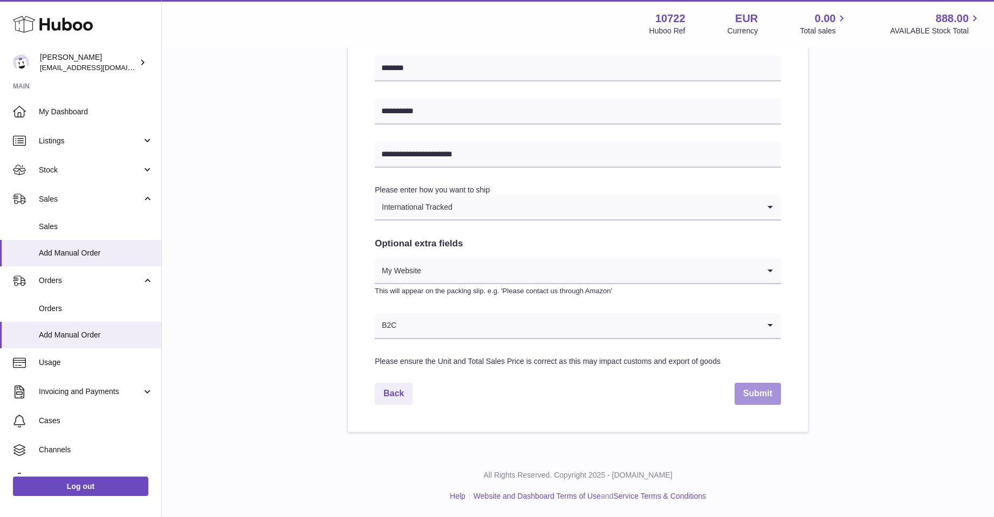
click at [752, 396] on button "Submit" at bounding box center [757, 394] width 46 height 22
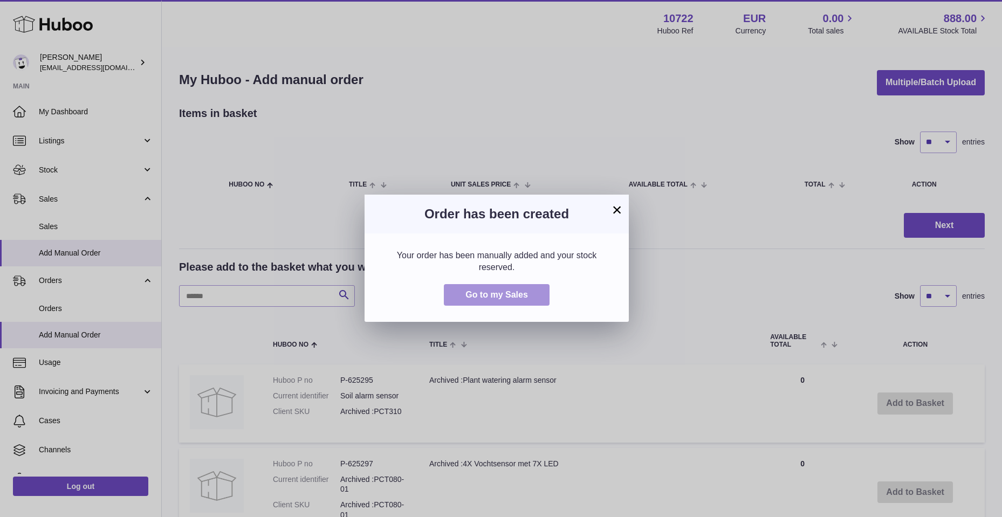
click at [497, 293] on span "Go to my Sales" at bounding box center [496, 294] width 63 height 9
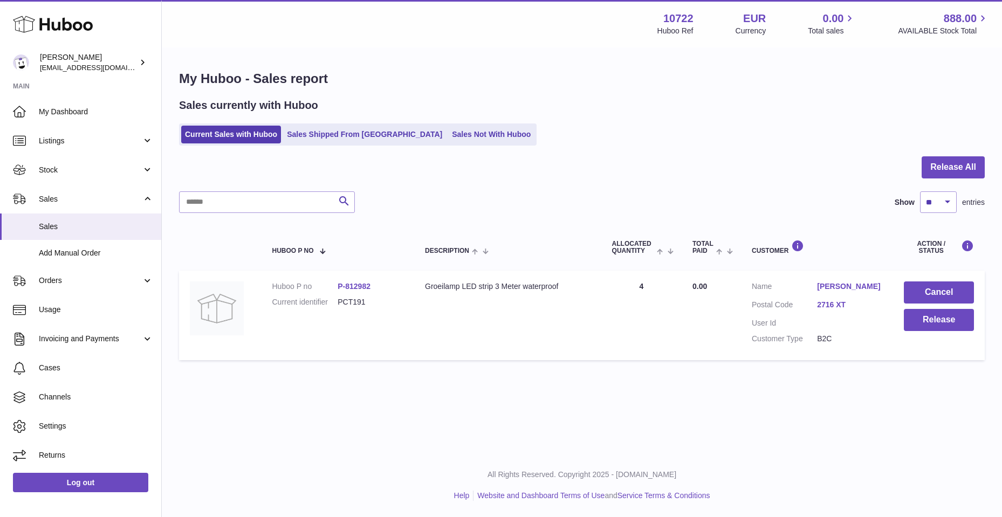
click at [834, 287] on link "[PERSON_NAME]" at bounding box center [849, 286] width 65 height 10
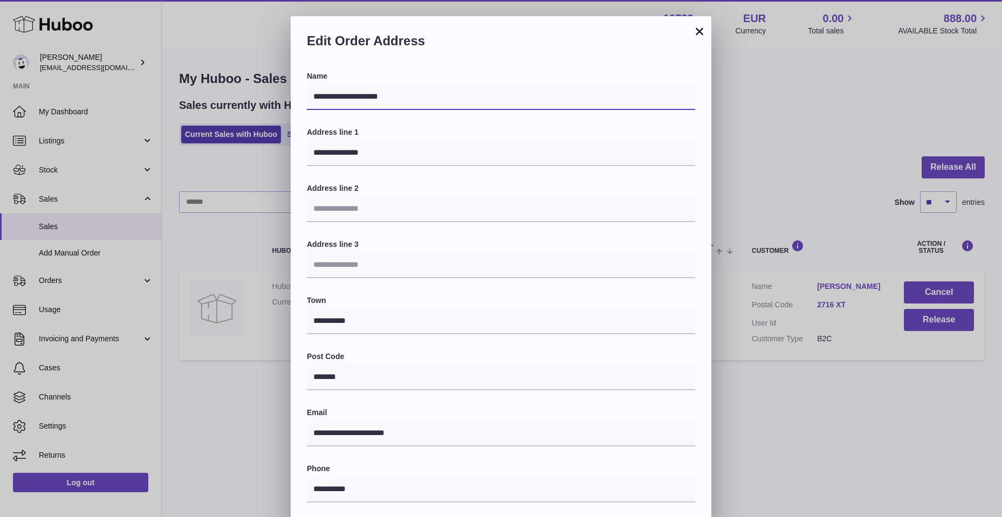
click at [355, 98] on input "**********" at bounding box center [501, 97] width 388 height 26
type input "**********"
click at [506, 119] on div "**********" at bounding box center [501, 342] width 388 height 543
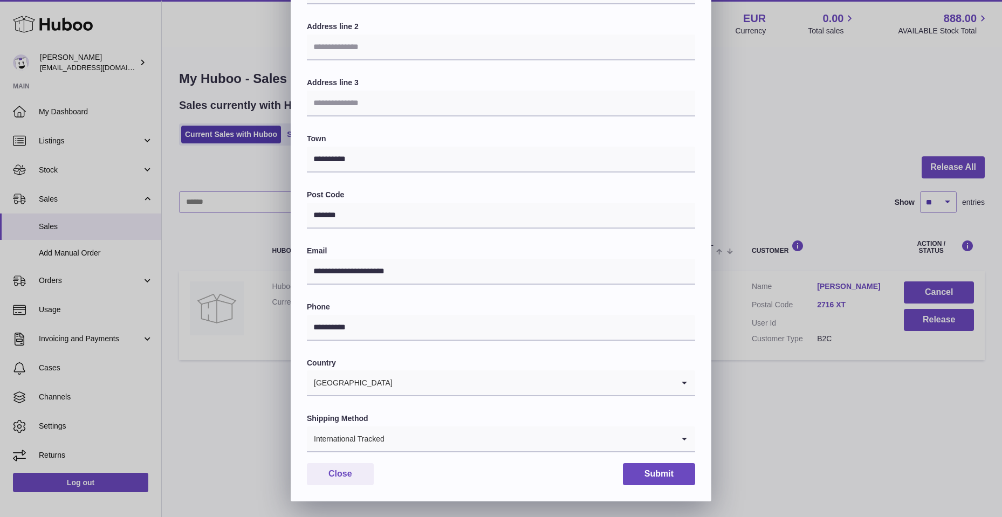
scroll to position [162, 0]
click at [648, 476] on button "Submit" at bounding box center [659, 474] width 72 height 22
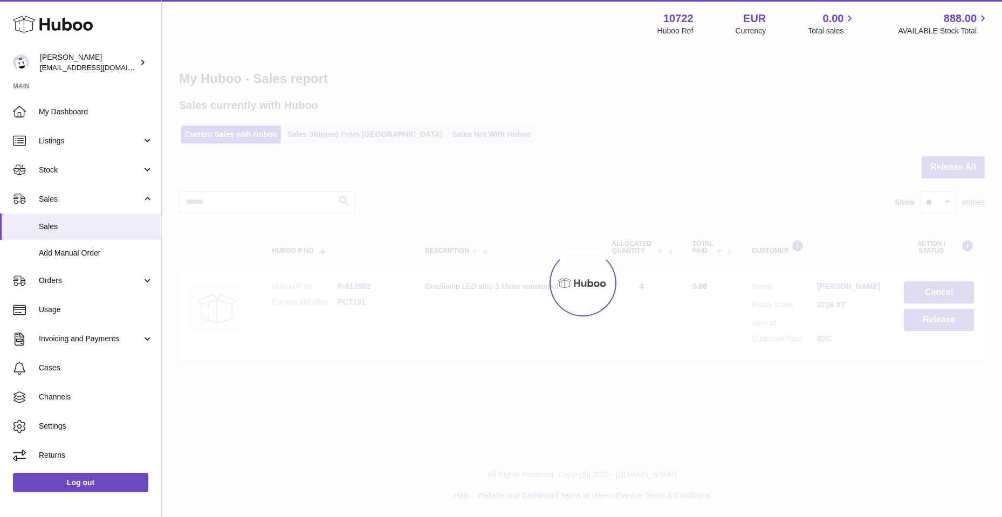
scroll to position [0, 0]
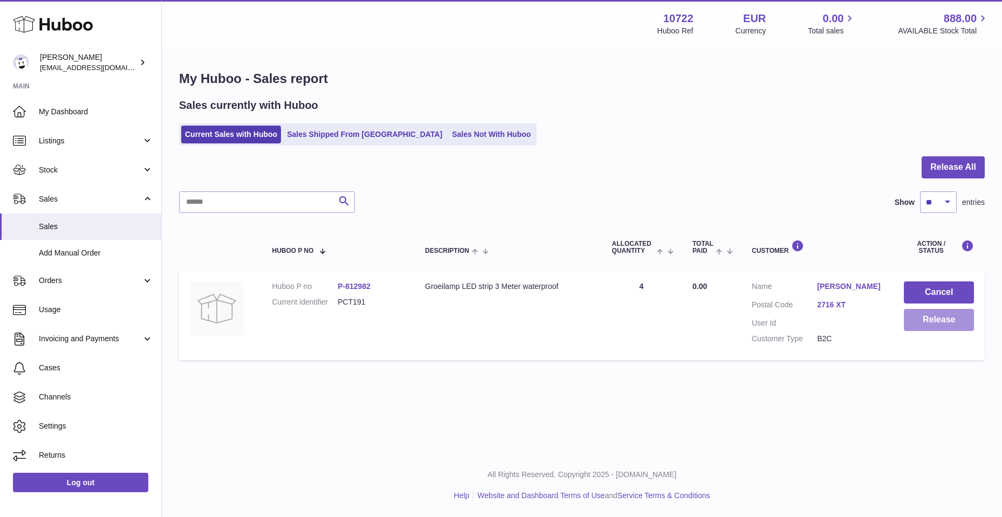
click at [949, 319] on button "Release" at bounding box center [939, 320] width 70 height 22
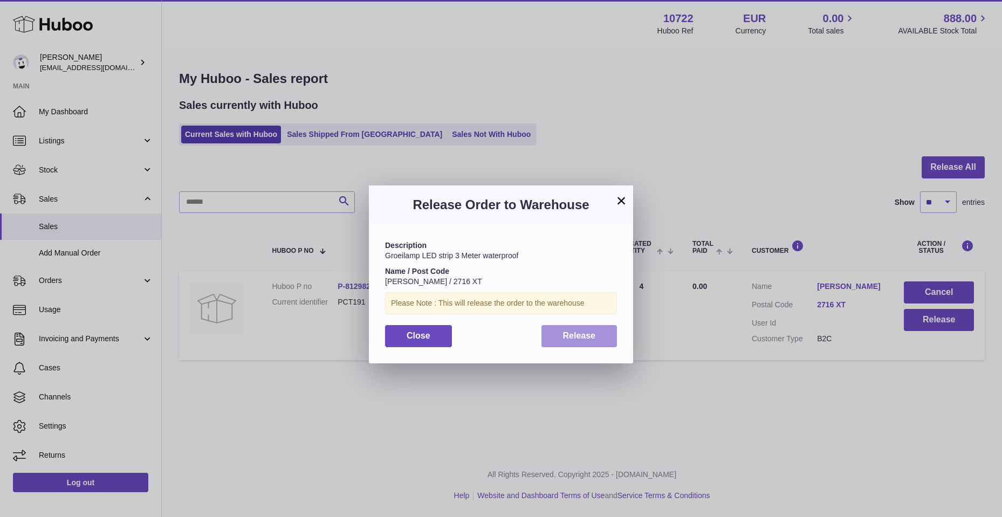
click at [583, 335] on span "Release" at bounding box center [579, 335] width 33 height 9
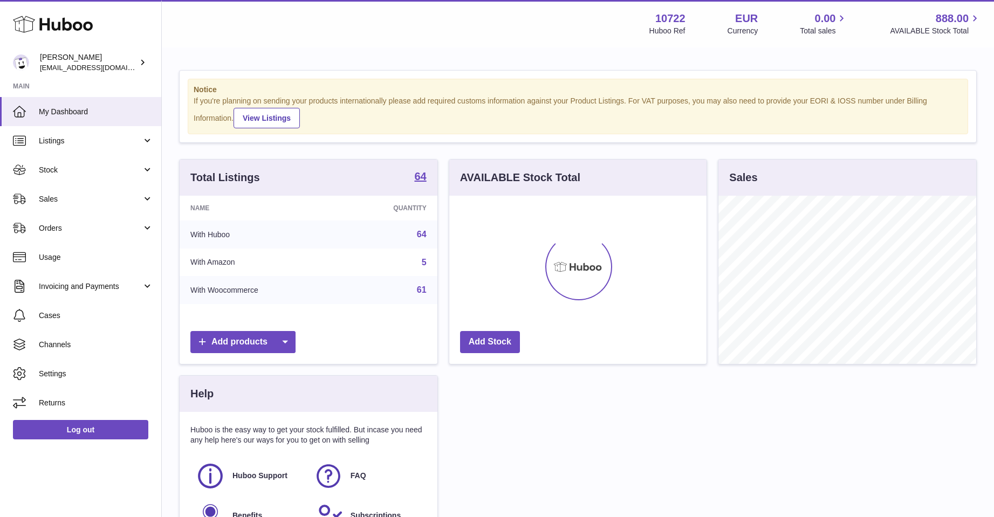
scroll to position [168, 257]
